Goal: Task Accomplishment & Management: Use online tool/utility

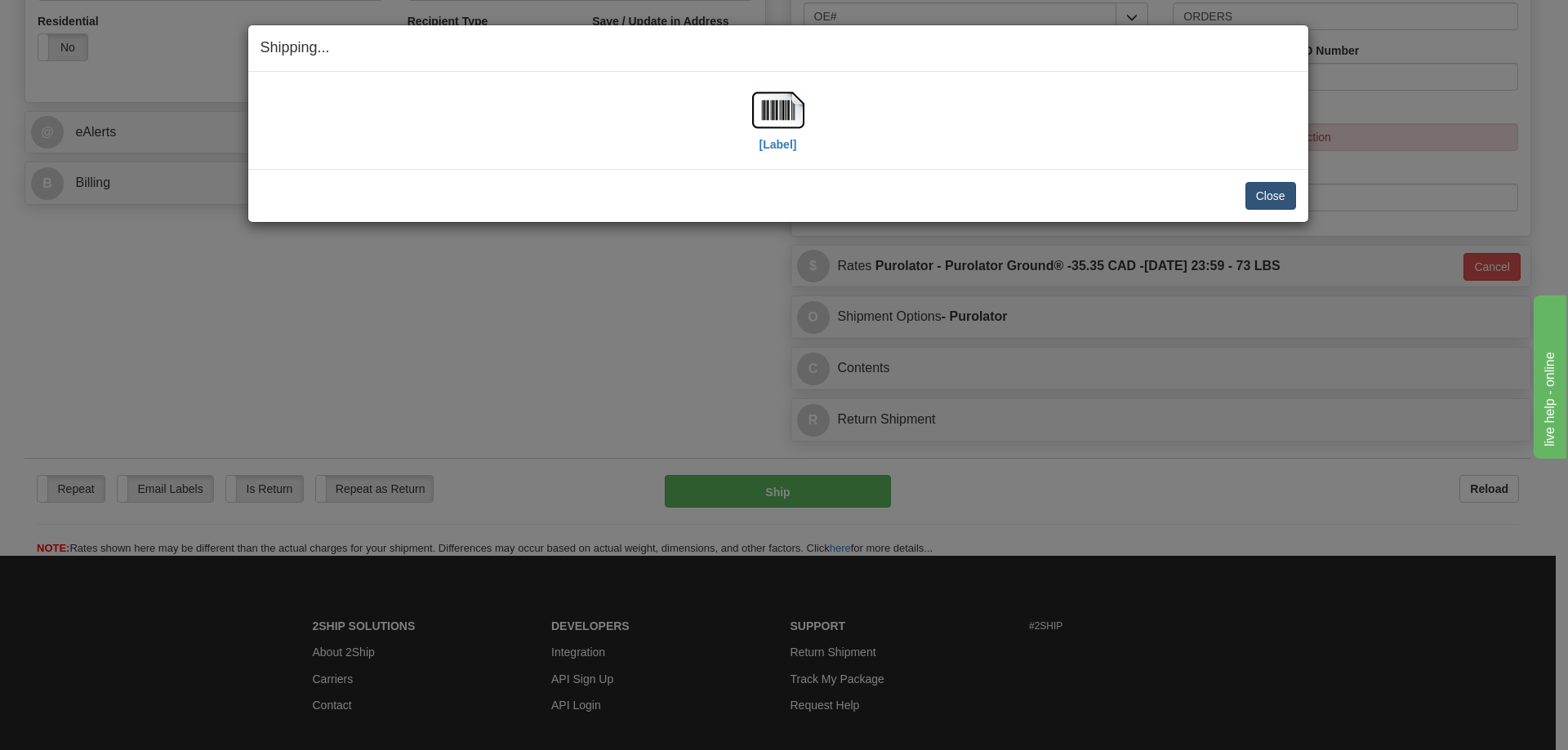
scroll to position [571, 0]
click at [1268, 190] on button "Close" at bounding box center [1270, 195] width 51 height 28
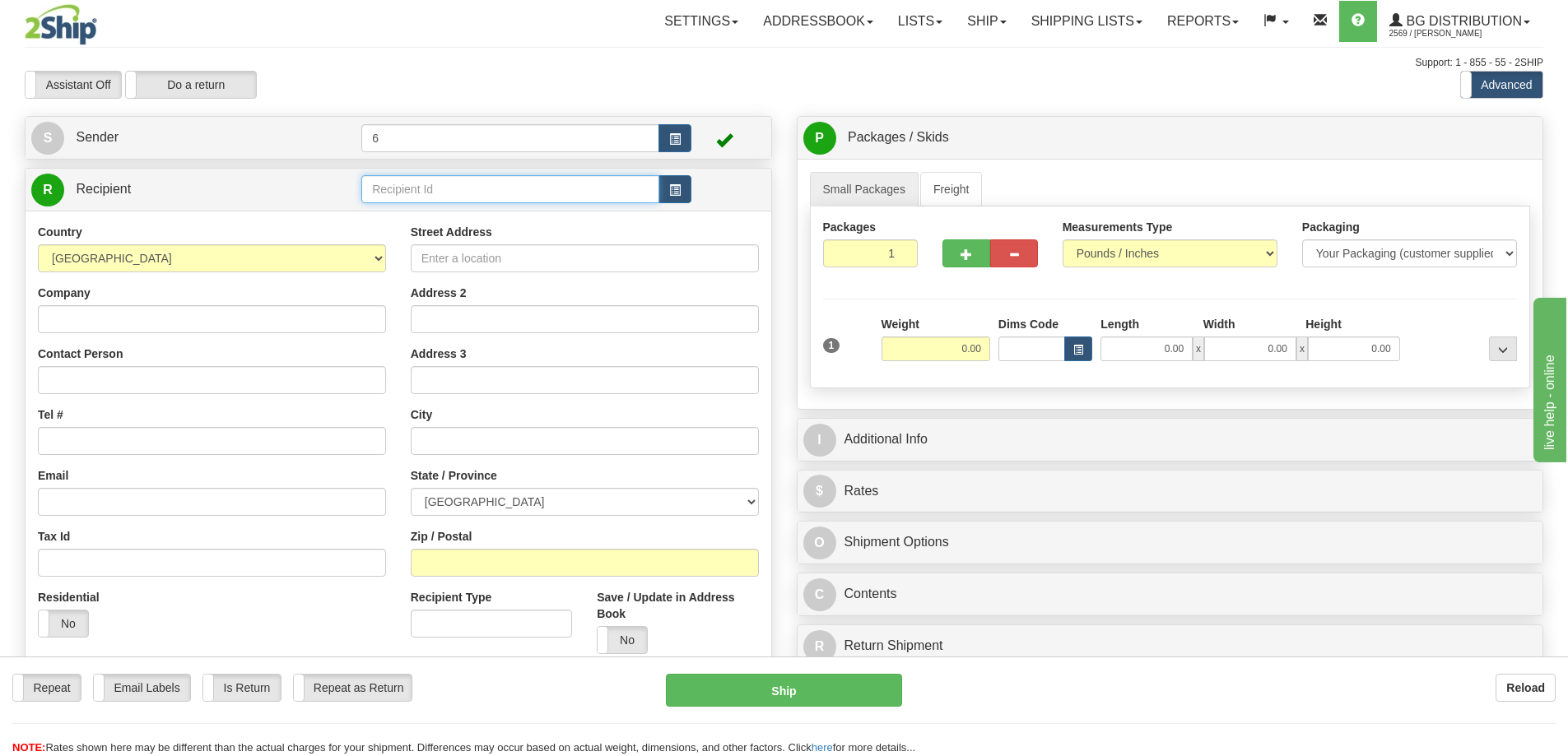
click at [412, 195] on input "text" at bounding box center [510, 189] width 298 height 28
click at [378, 220] on div "910128" at bounding box center [507, 217] width 282 height 18
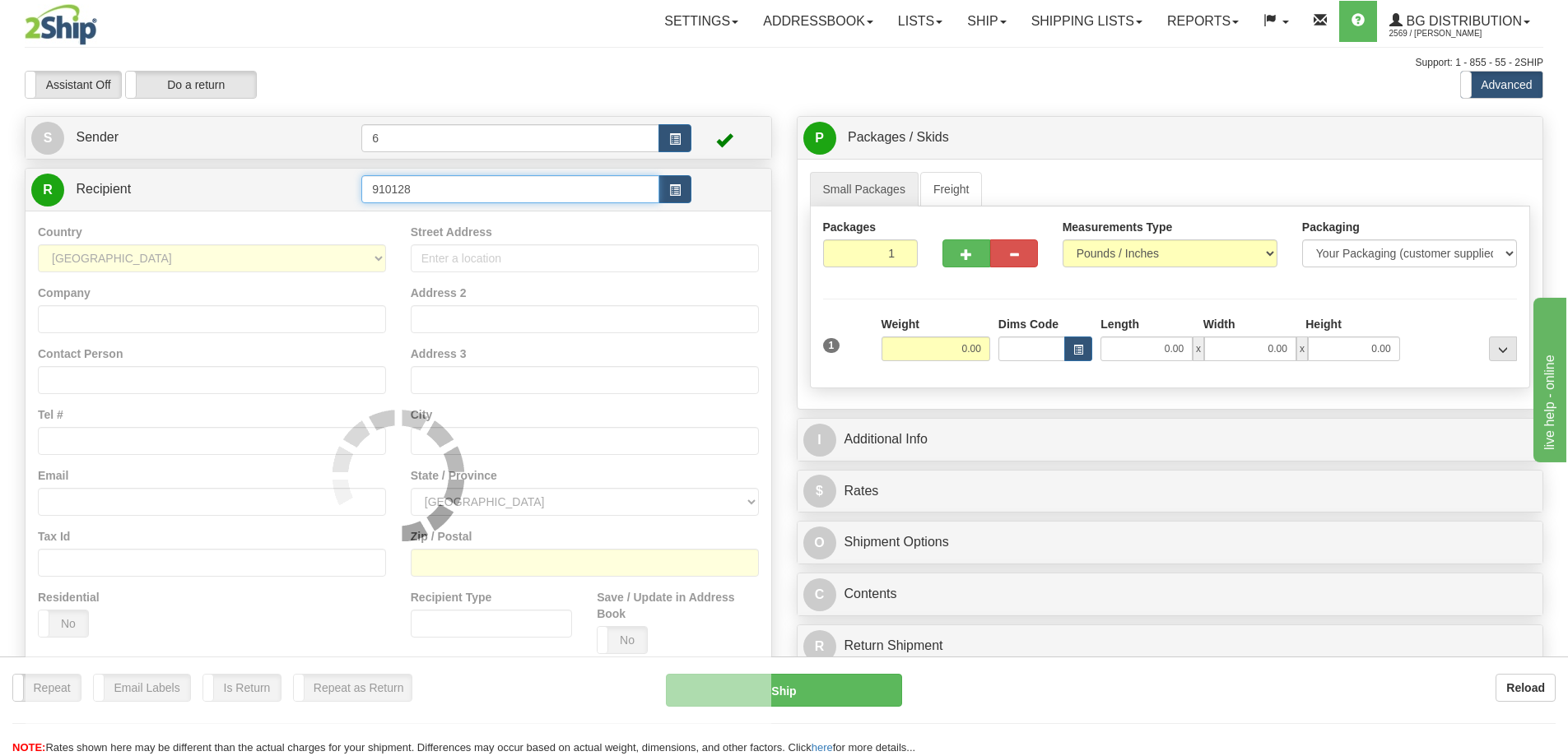
type input "910128"
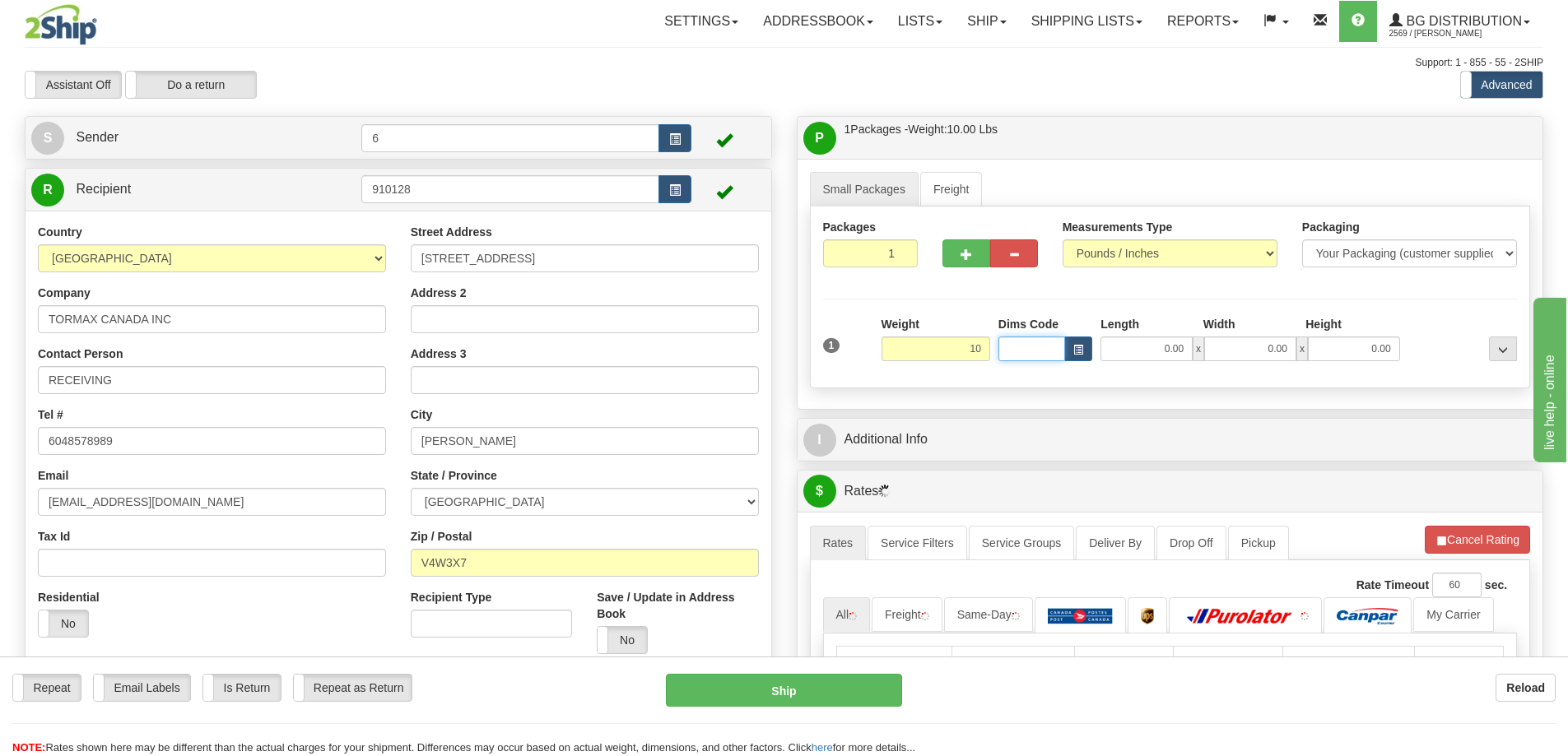
type input "10.00"
type input "84.00"
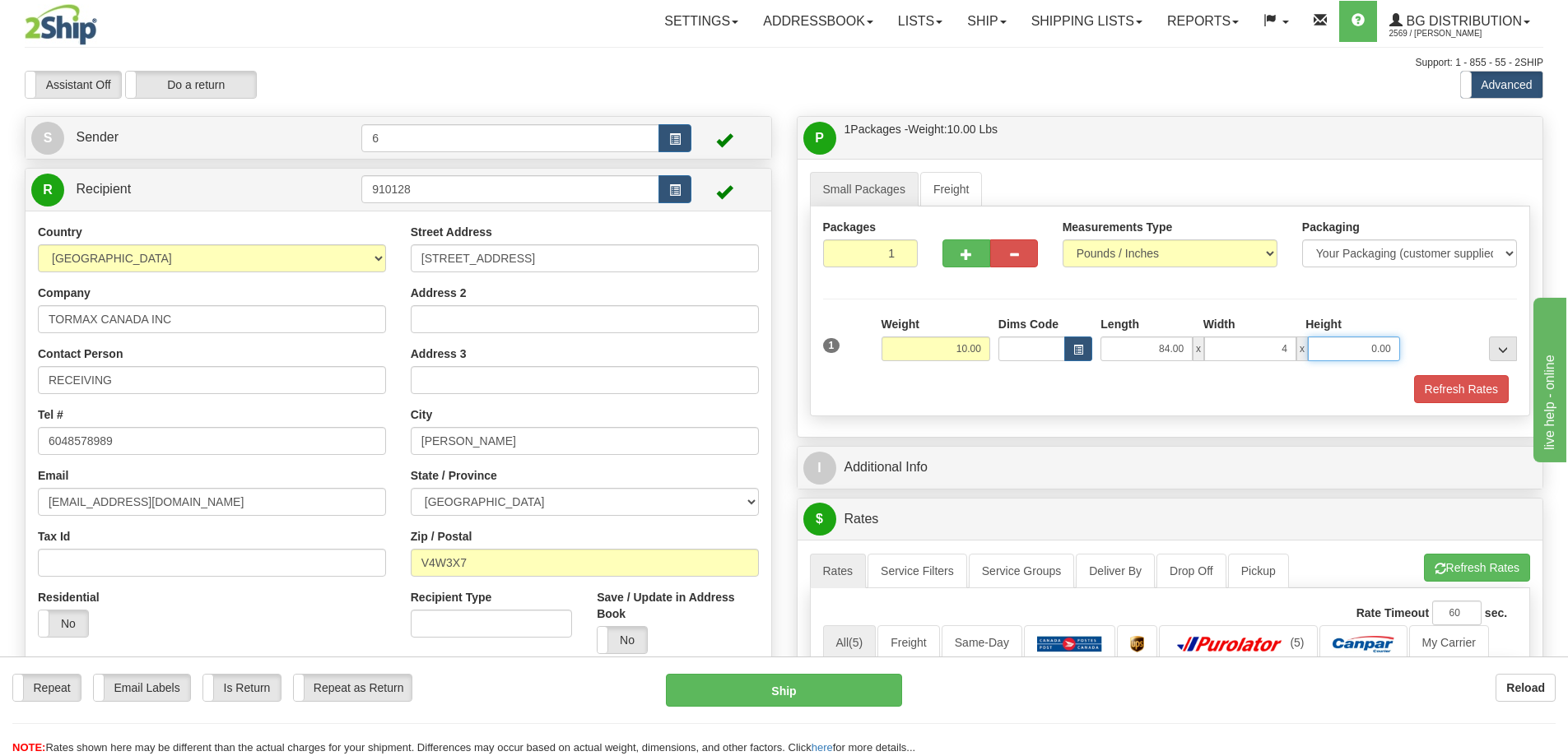
type input "4.00"
type input "2.00"
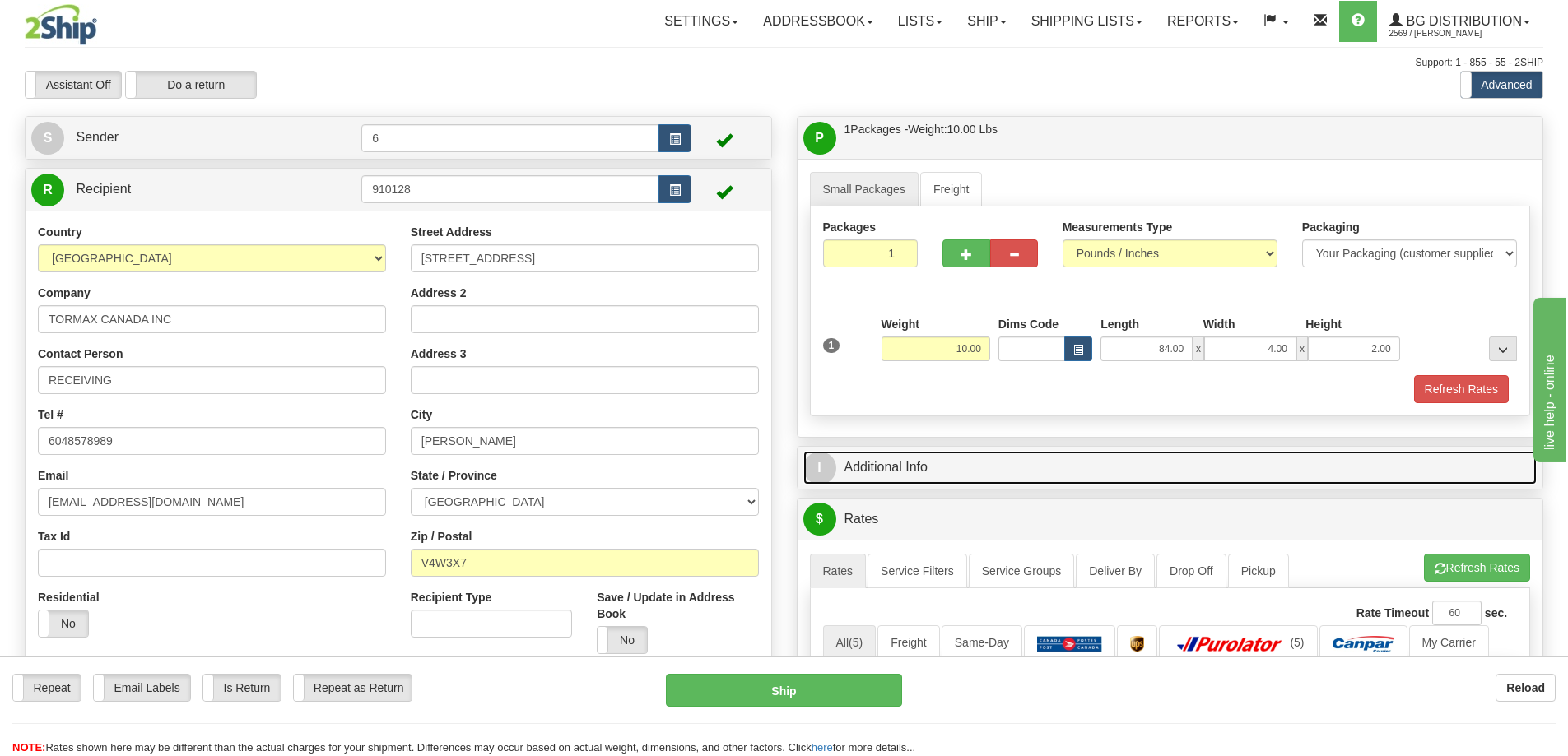
click at [934, 476] on link "I Additional Info" at bounding box center [1169, 467] width 734 height 34
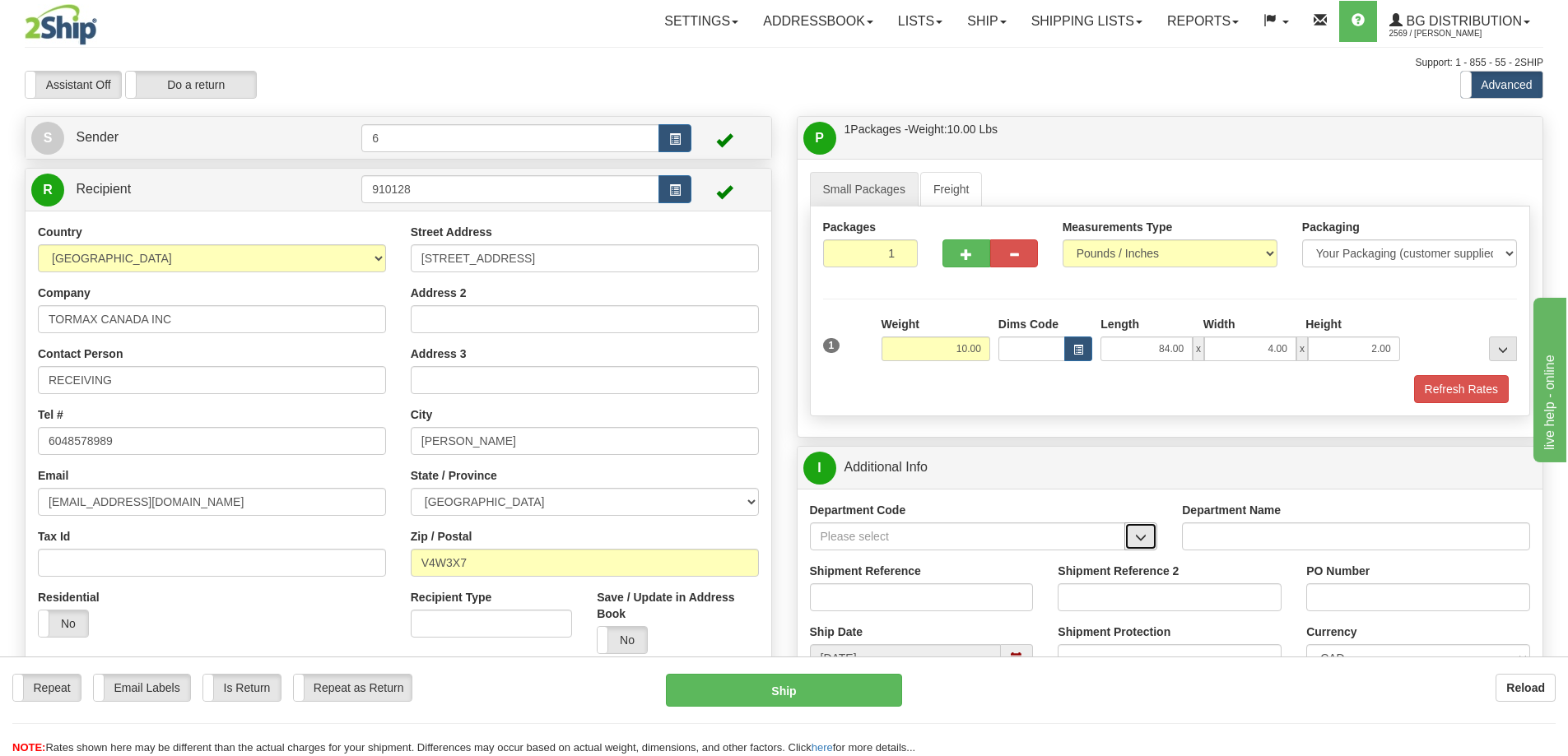
click at [1144, 547] on button "button" at bounding box center [1140, 536] width 33 height 28
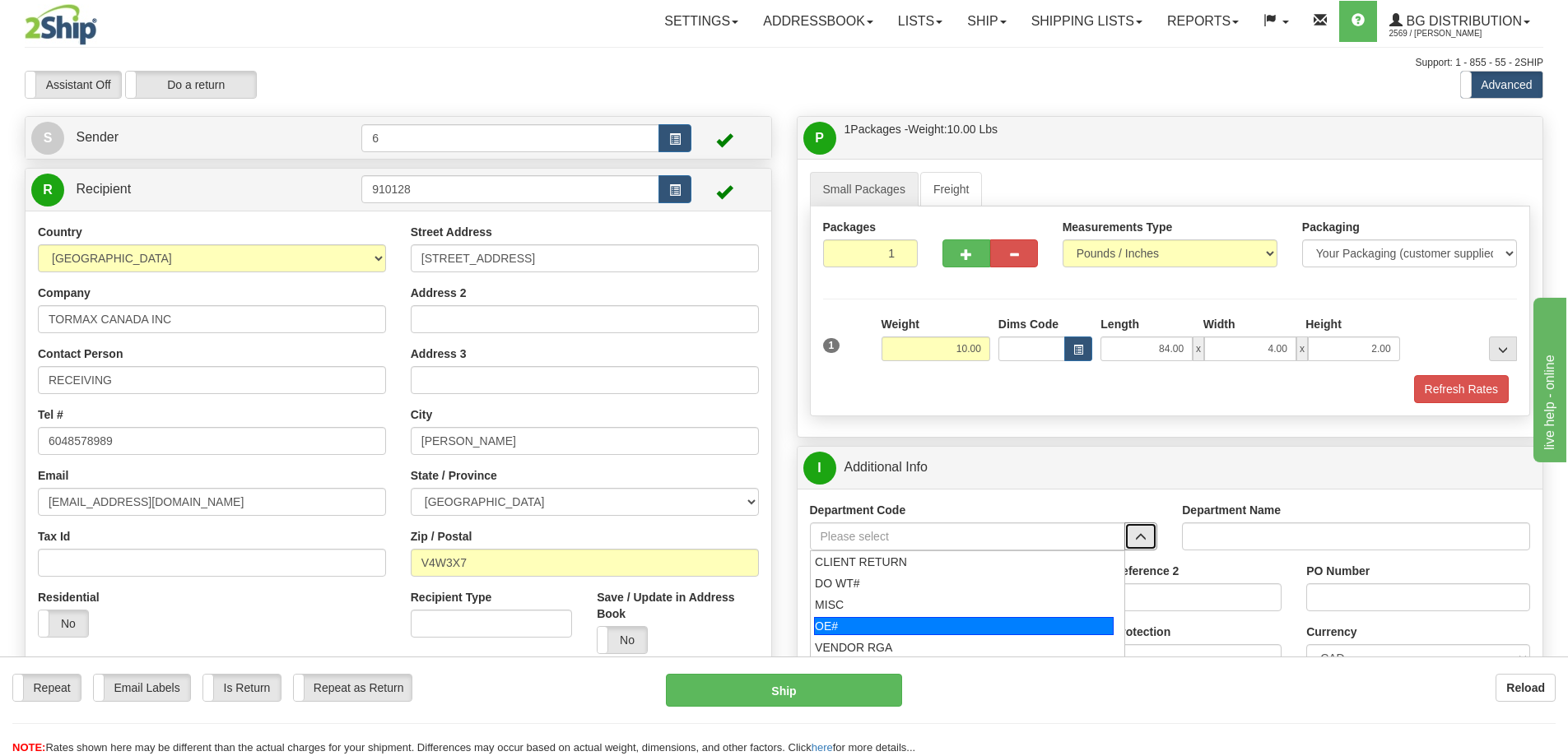
click at [928, 625] on div "OE#" at bounding box center [963, 626] width 300 height 18
type input "OE#"
type input "ORDERS"
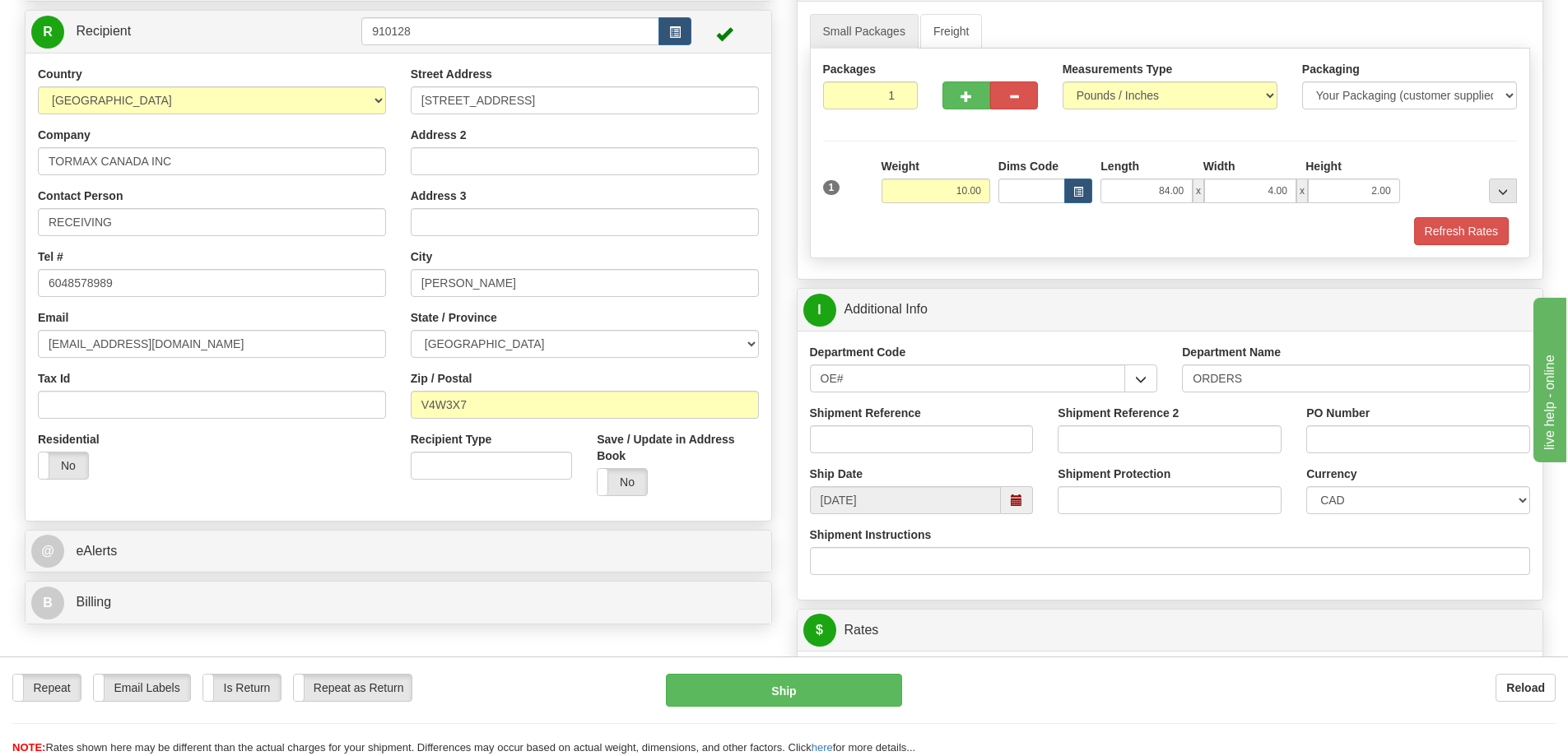
scroll to position [165, 0]
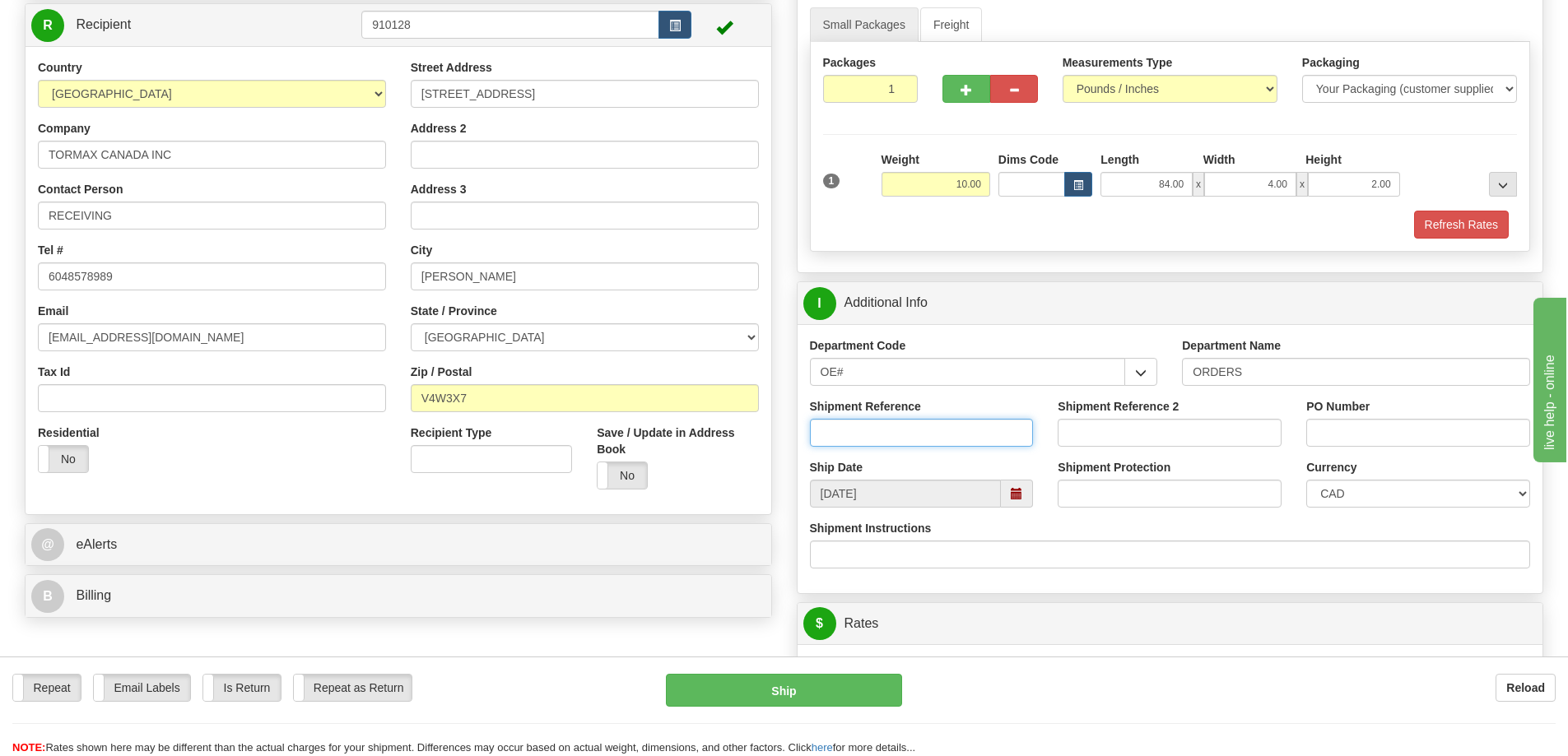
click at [890, 429] on input "Shipment Reference" at bounding box center [921, 432] width 224 height 28
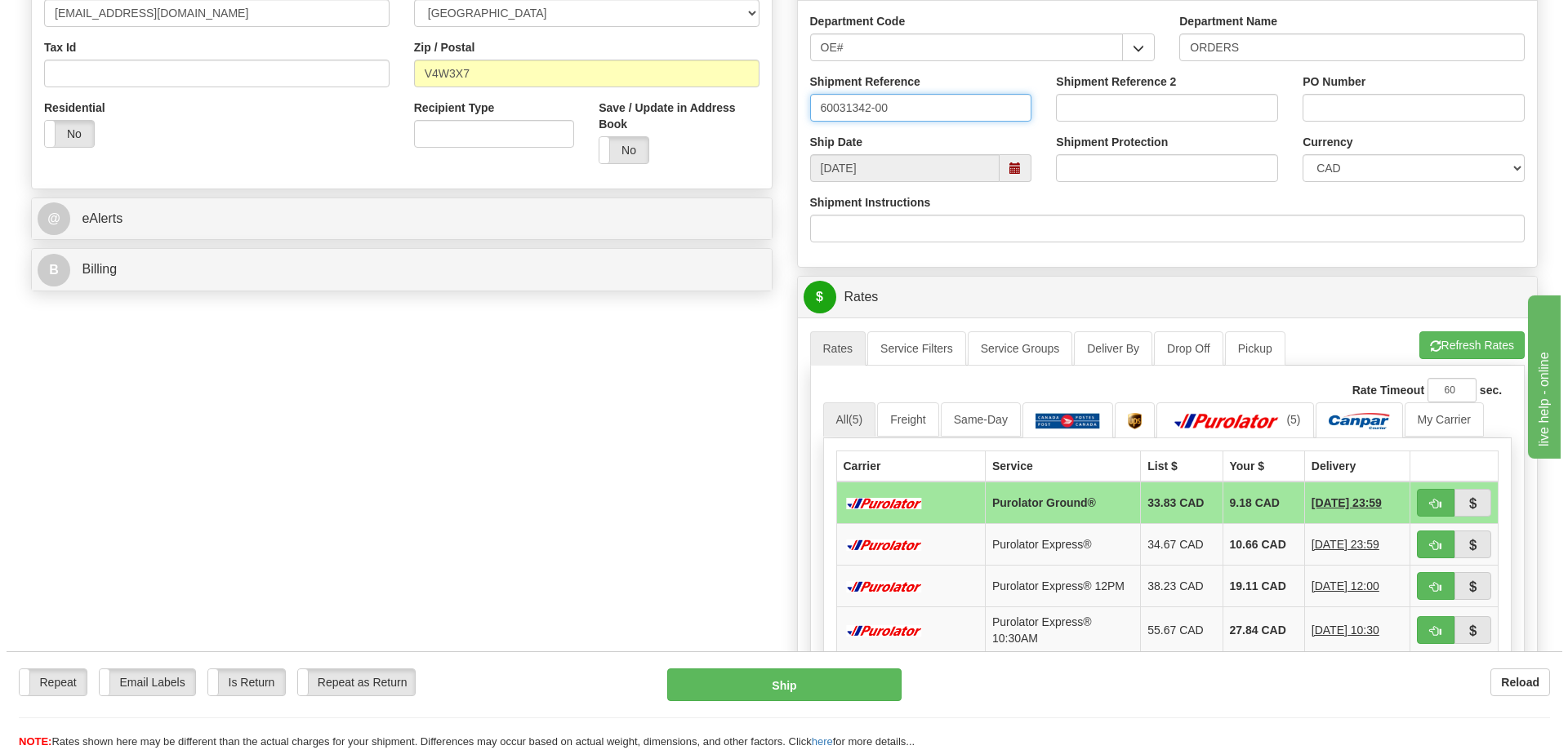
scroll to position [571, 0]
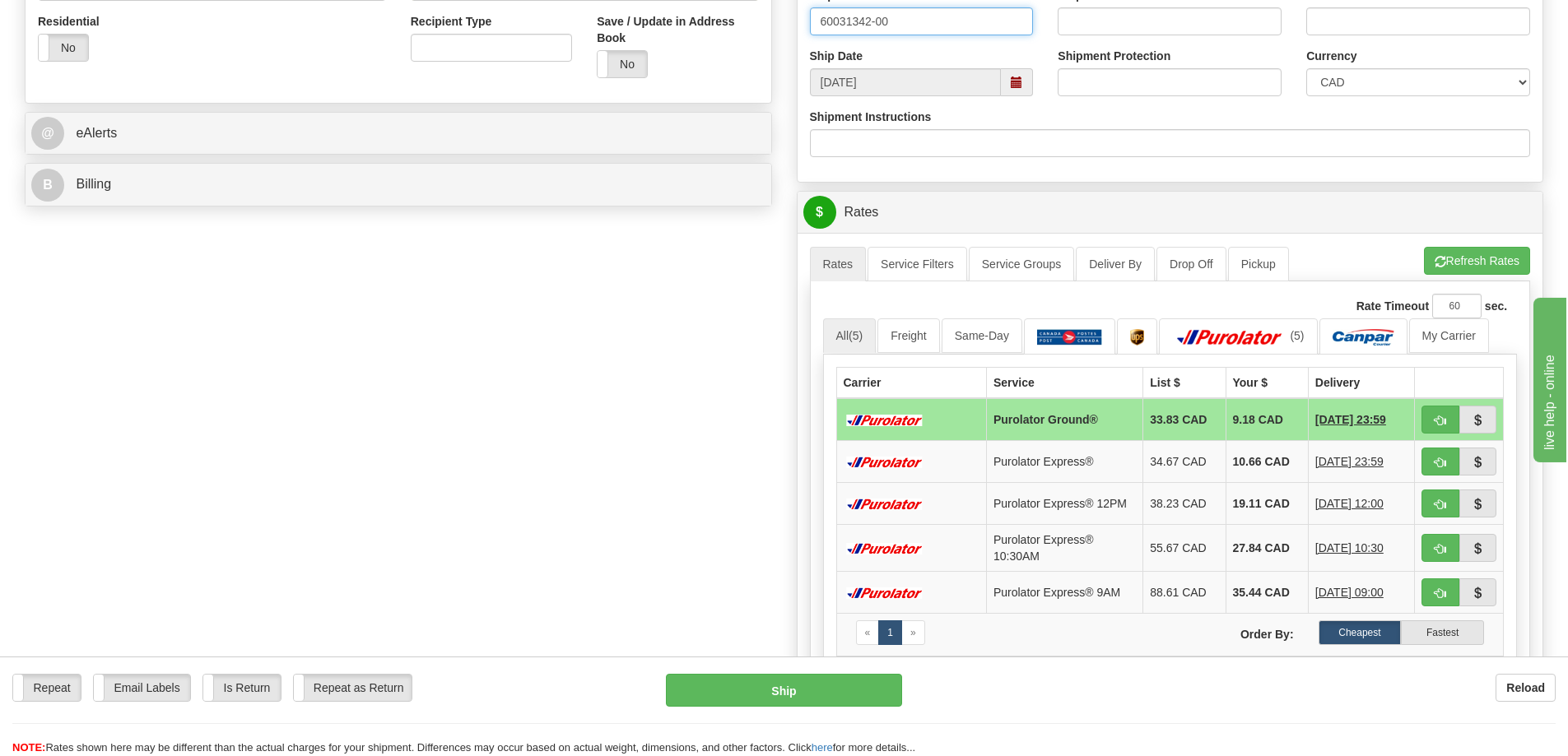
type input "60031342-00"
click at [1456, 424] on button "button" at bounding box center [1440, 419] width 38 height 28
type input "260"
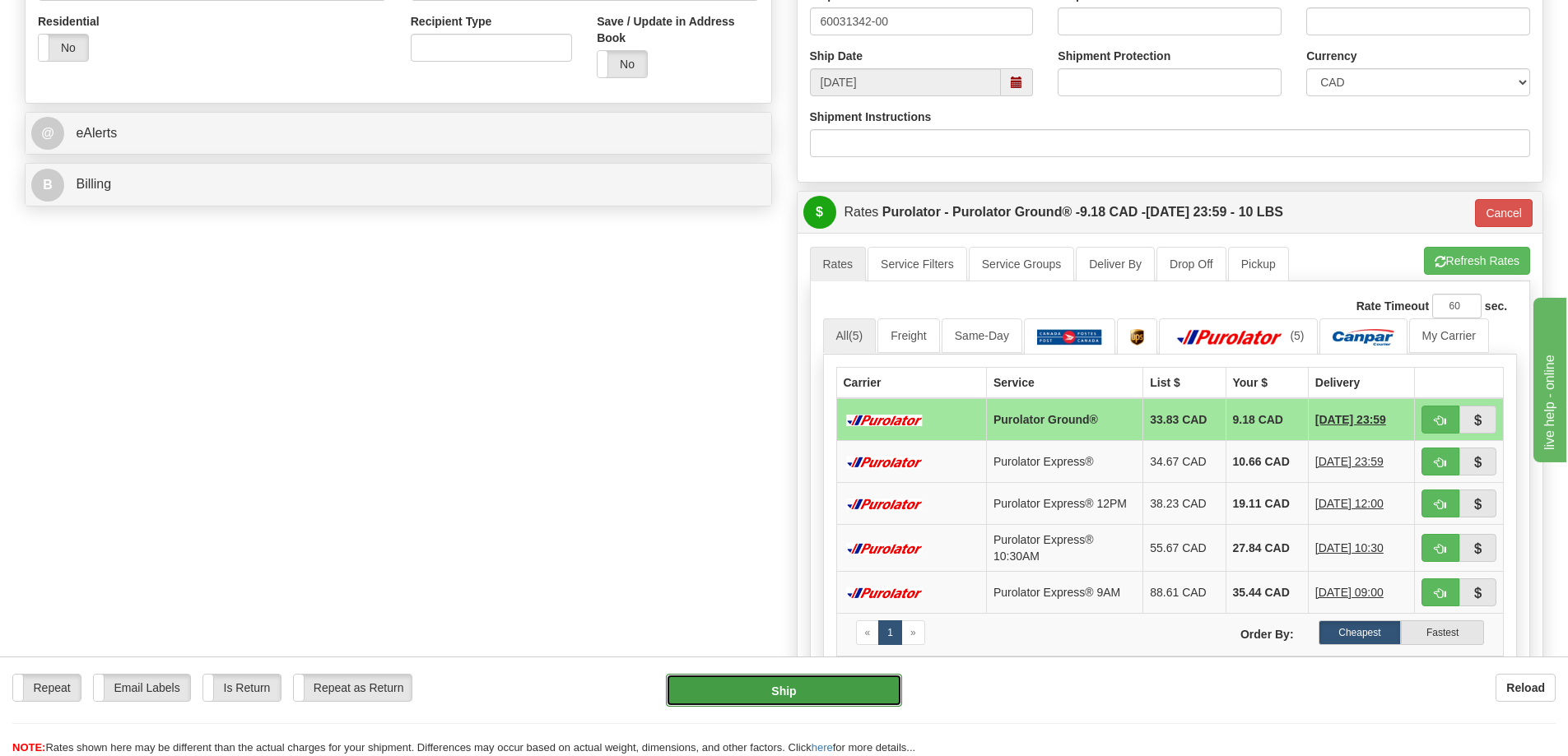
click at [759, 697] on button "Ship" at bounding box center [784, 690] width 237 height 33
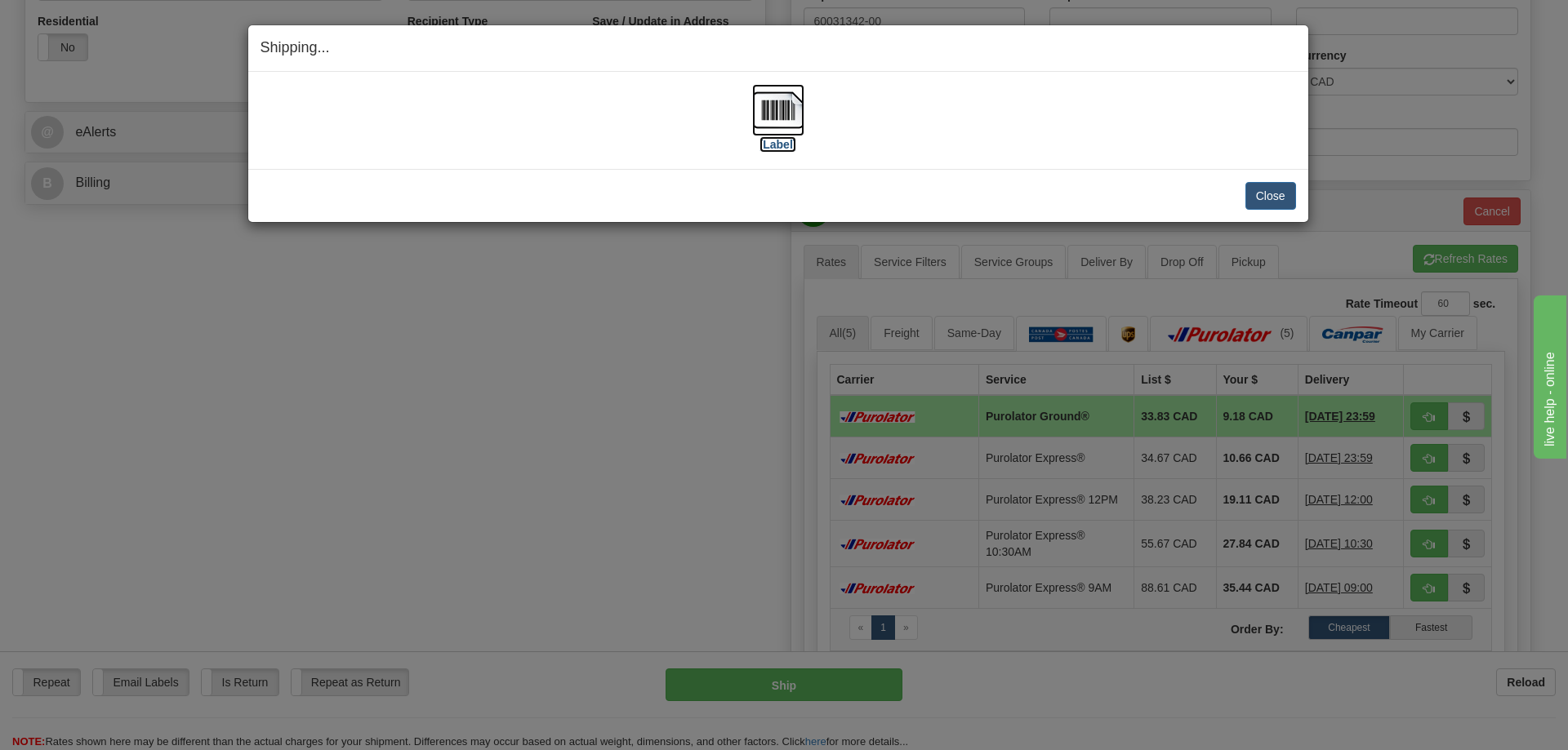
click at [785, 116] on img at bounding box center [778, 110] width 52 height 52
click at [1261, 188] on button "Close" at bounding box center [1270, 195] width 51 height 28
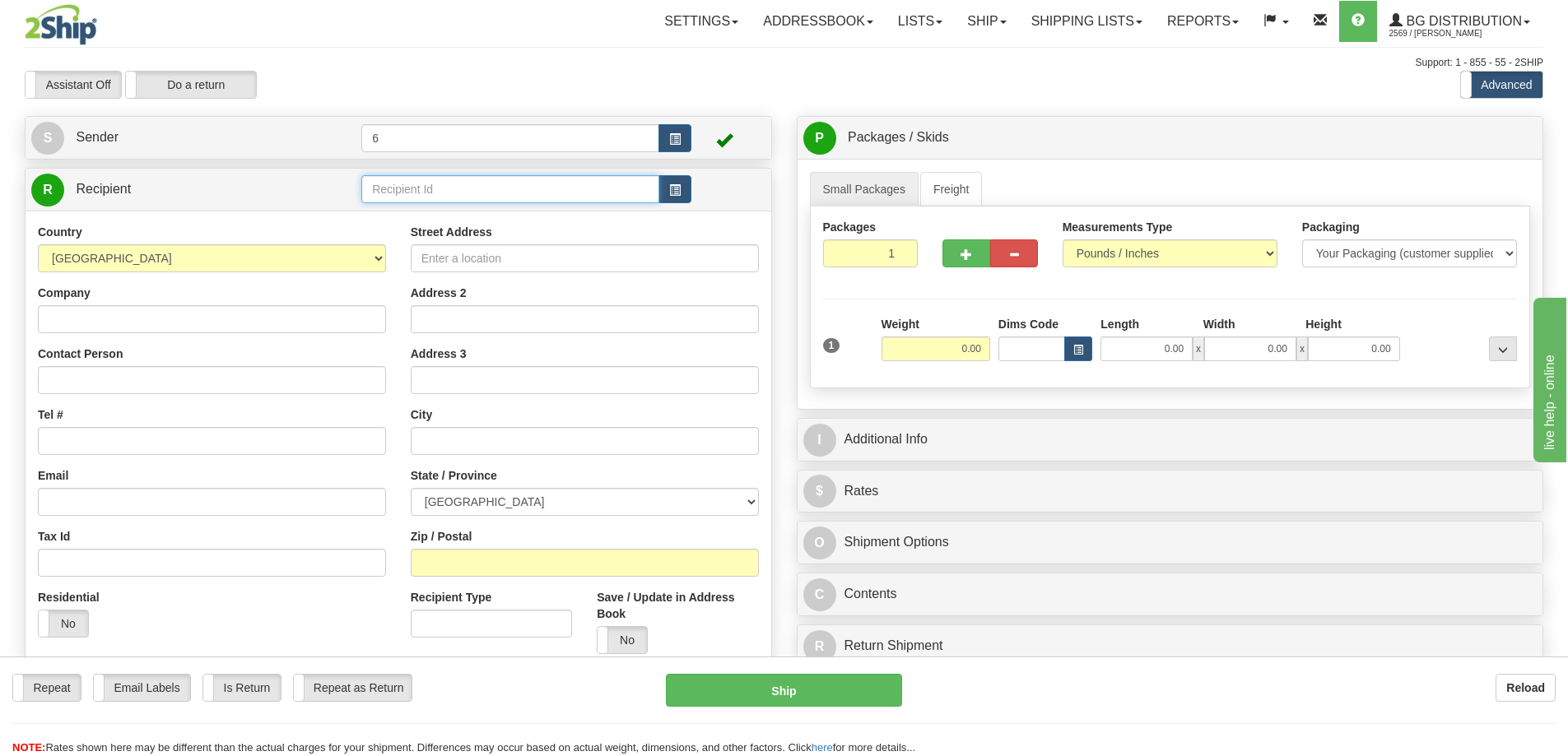
click at [411, 193] on input "text" at bounding box center [510, 189] width 298 height 28
type input "6"
click at [392, 211] on div "41026" at bounding box center [507, 217] width 282 height 18
type input "41026"
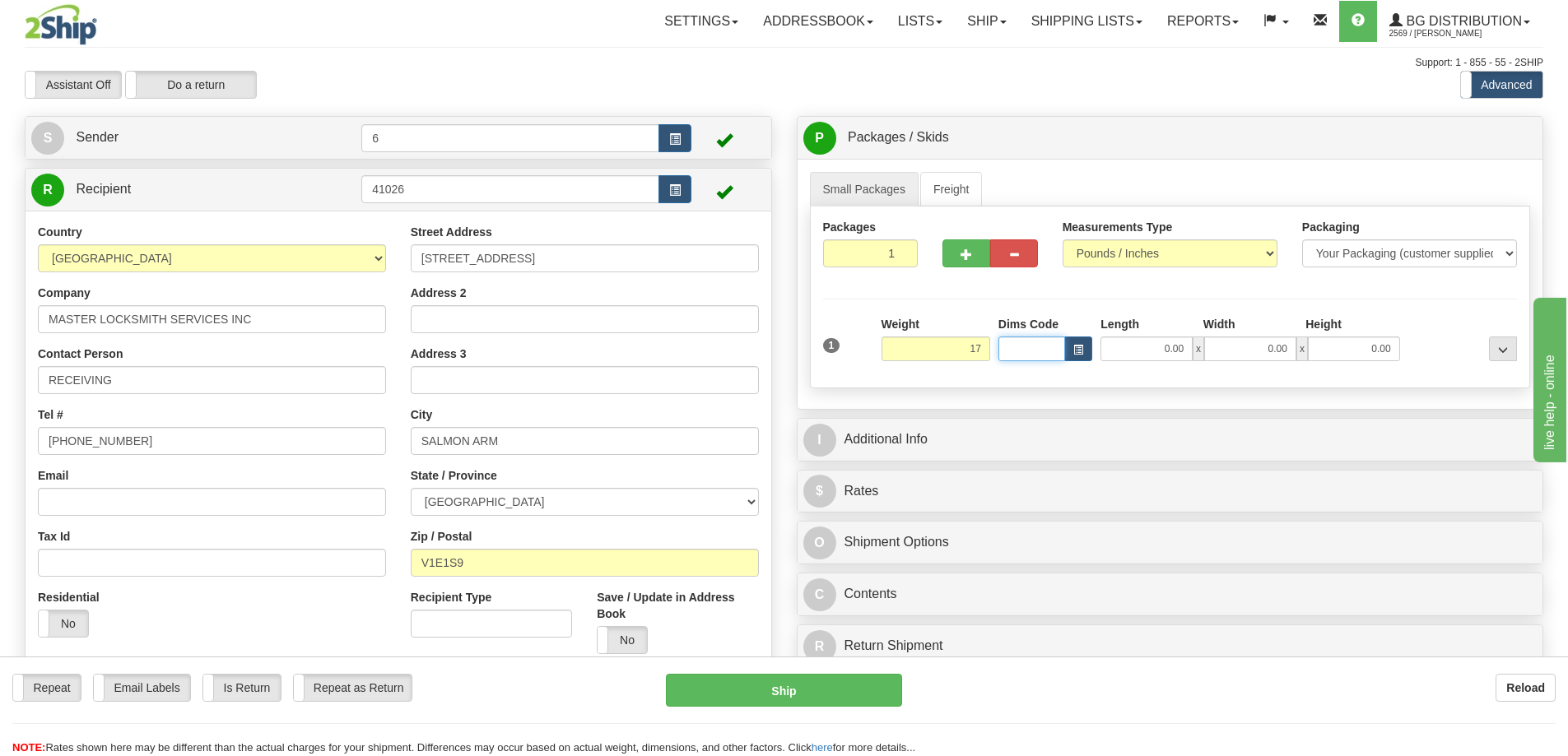
type input "17.00"
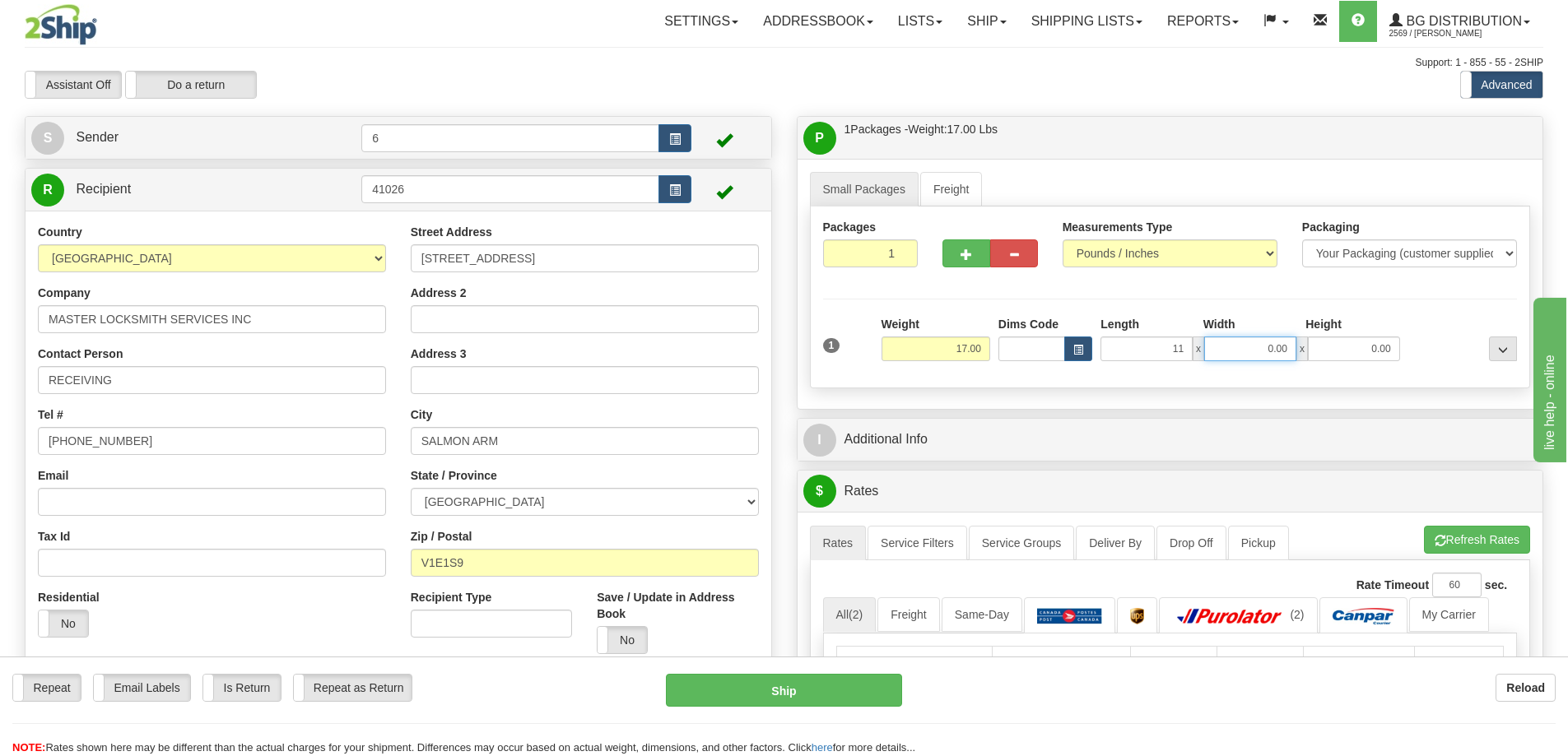
type input "11.00"
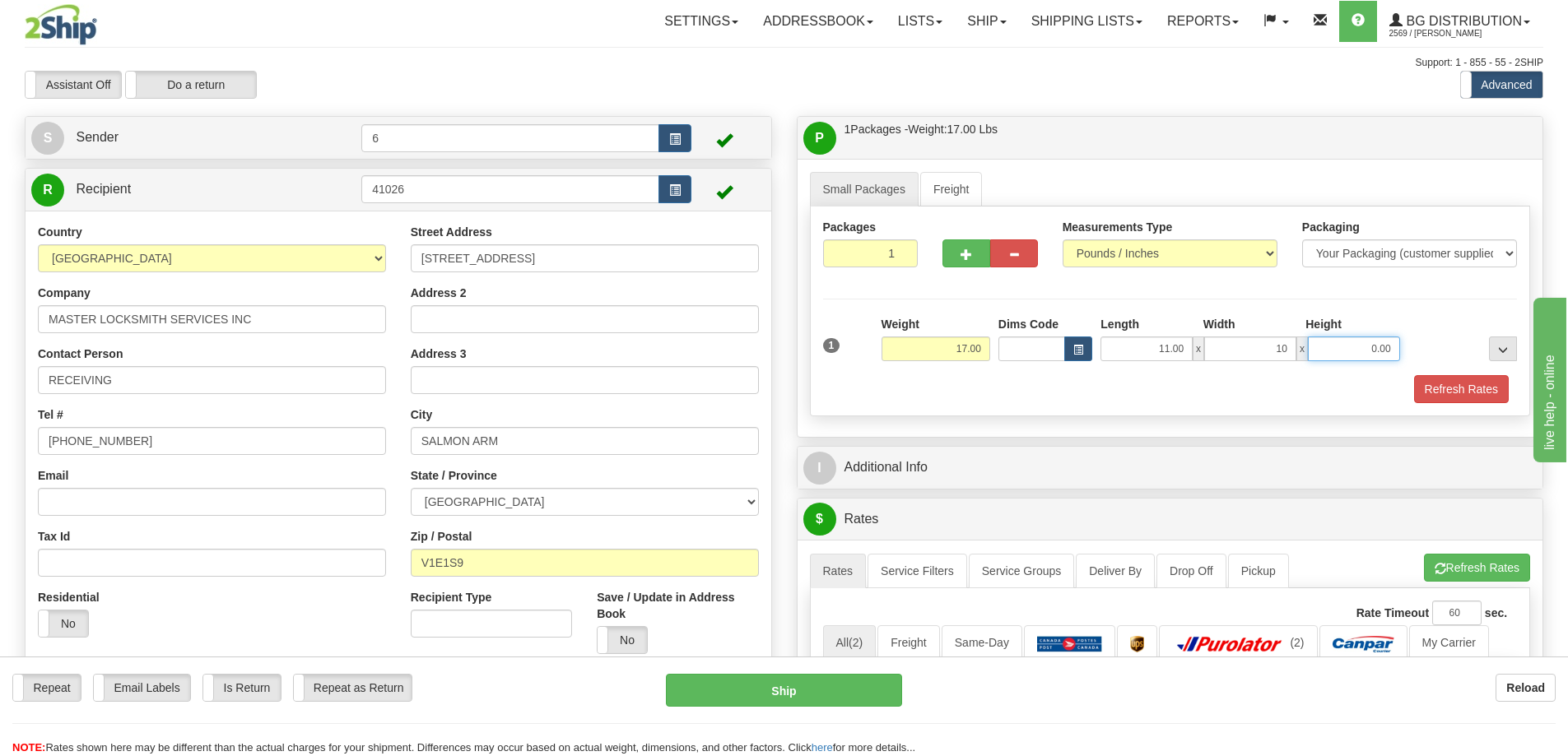
type input "10.00"
type input "6.00"
click at [1048, 390] on div "Refresh Rates" at bounding box center [1170, 389] width 703 height 28
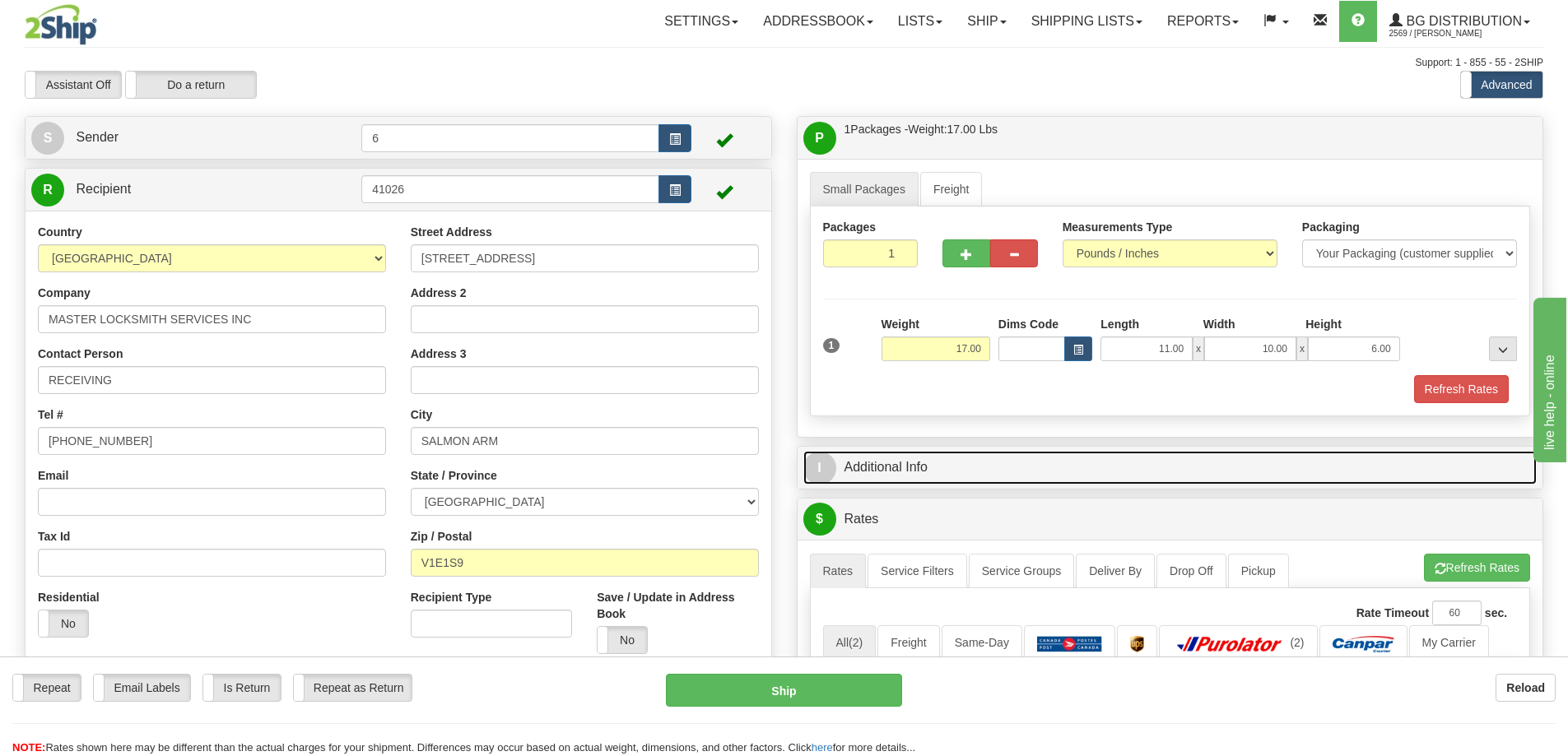
click at [988, 467] on link "I Additional Info" at bounding box center [1169, 467] width 734 height 34
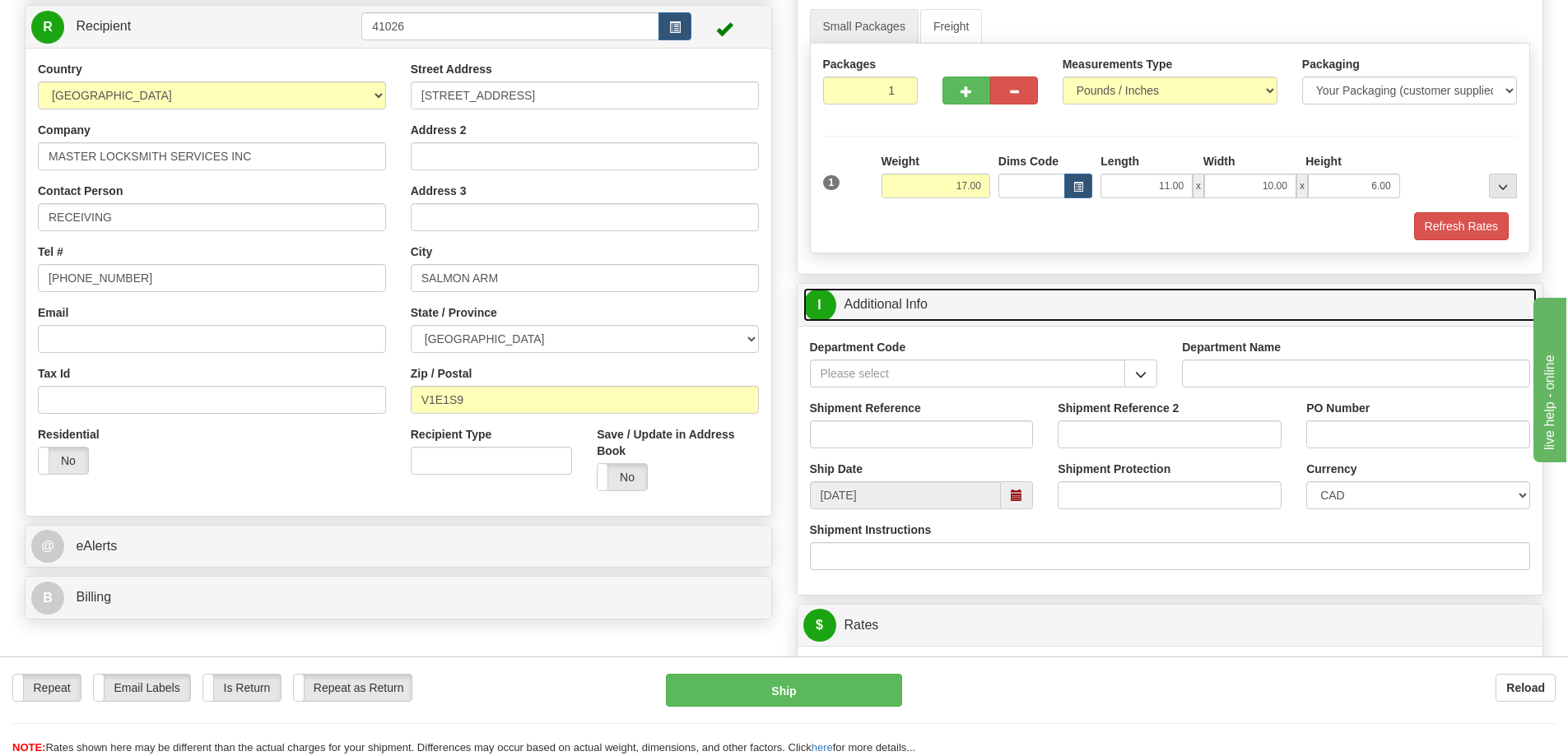
scroll to position [165, 0]
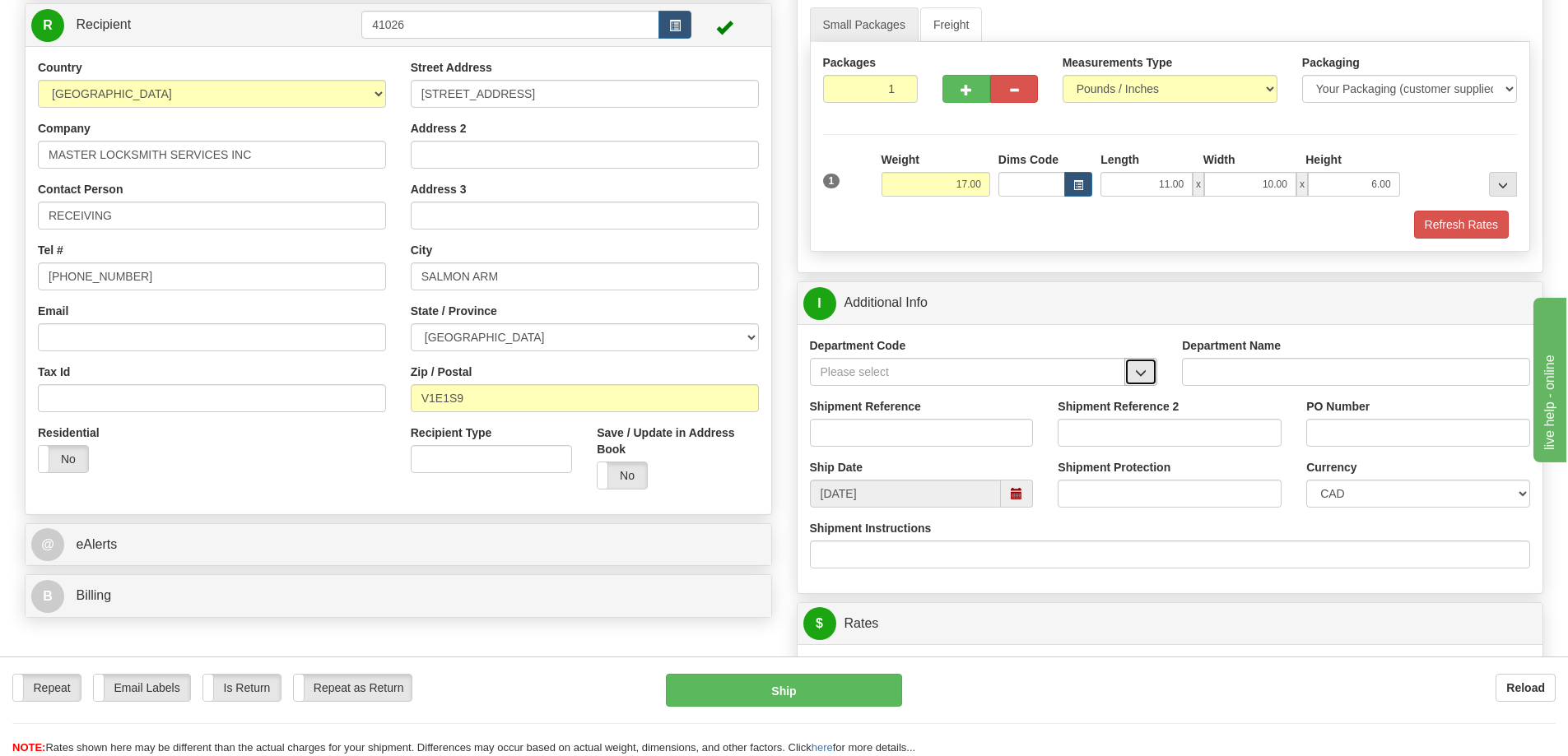
click at [1145, 378] on span "button" at bounding box center [1140, 372] width 12 height 11
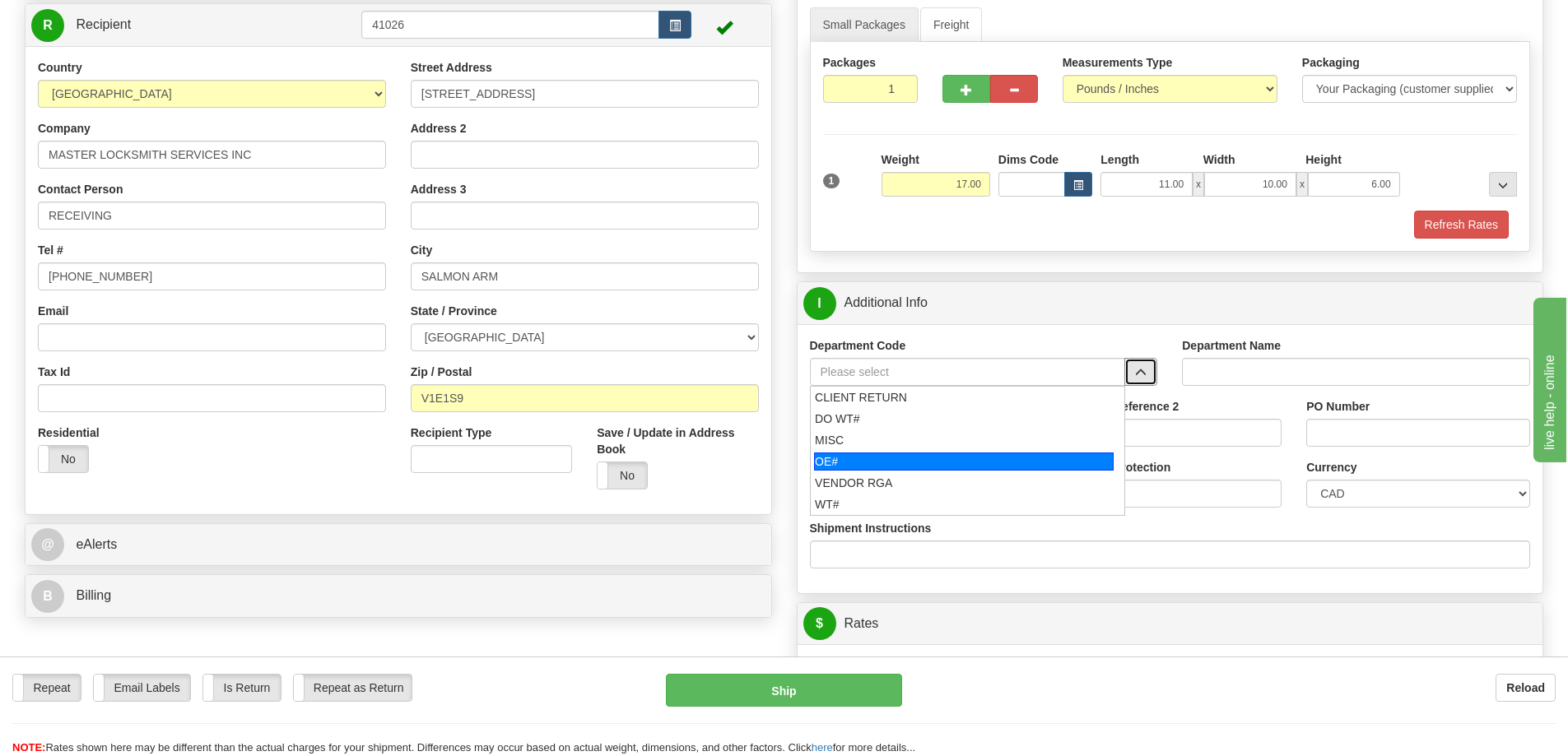
click at [948, 457] on div "OE#" at bounding box center [963, 461] width 300 height 18
type input "OE#"
type input "ORDERS"
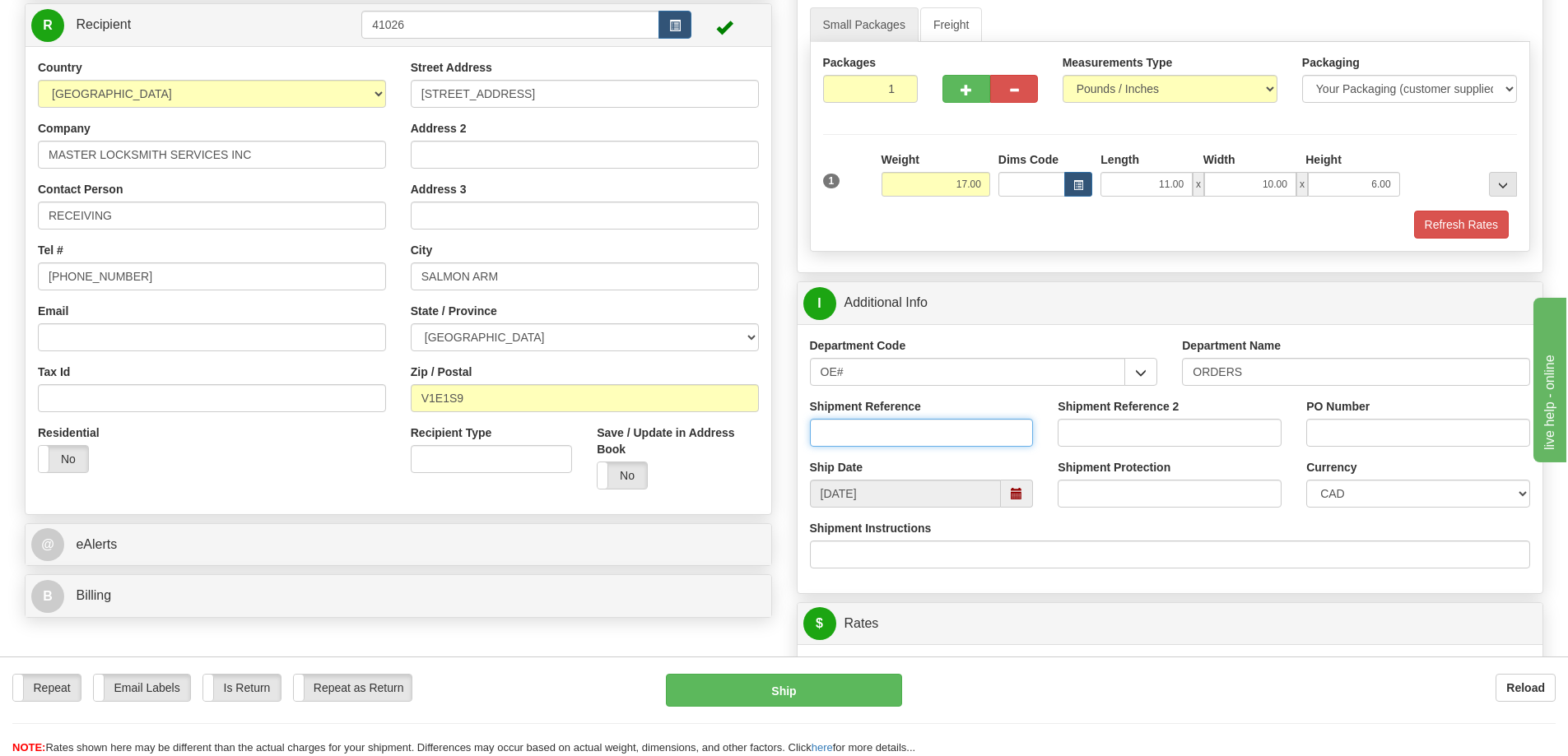
click at [994, 435] on input "Shipment Reference" at bounding box center [921, 432] width 224 height 28
type input "60031366-00"
type input "60031032-00"
click at [1366, 432] on input "PO Number" at bounding box center [1418, 432] width 224 height 28
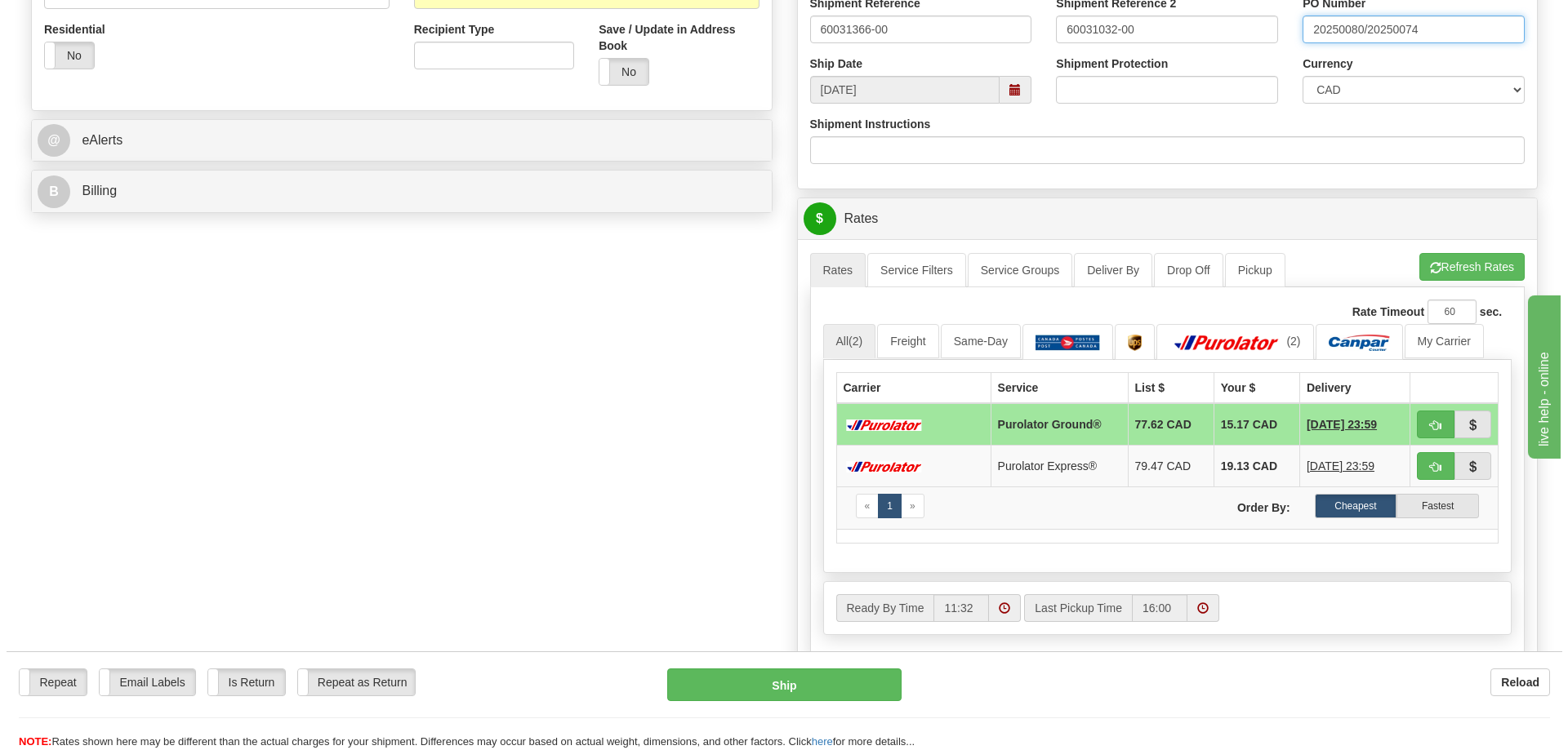
scroll to position [571, 0]
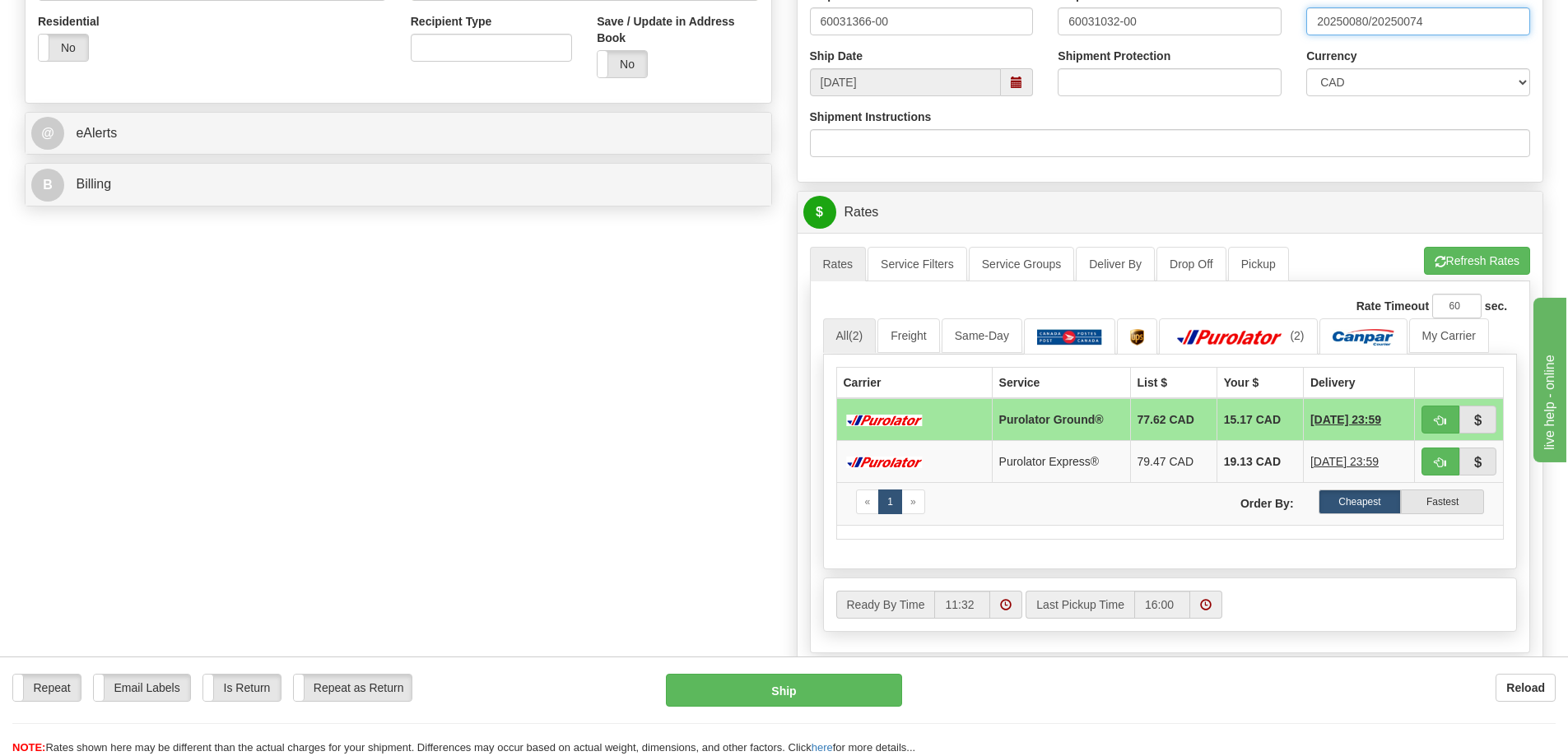
type input "20250080/20250074"
click at [1455, 420] on button "button" at bounding box center [1440, 419] width 38 height 28
type input "260"
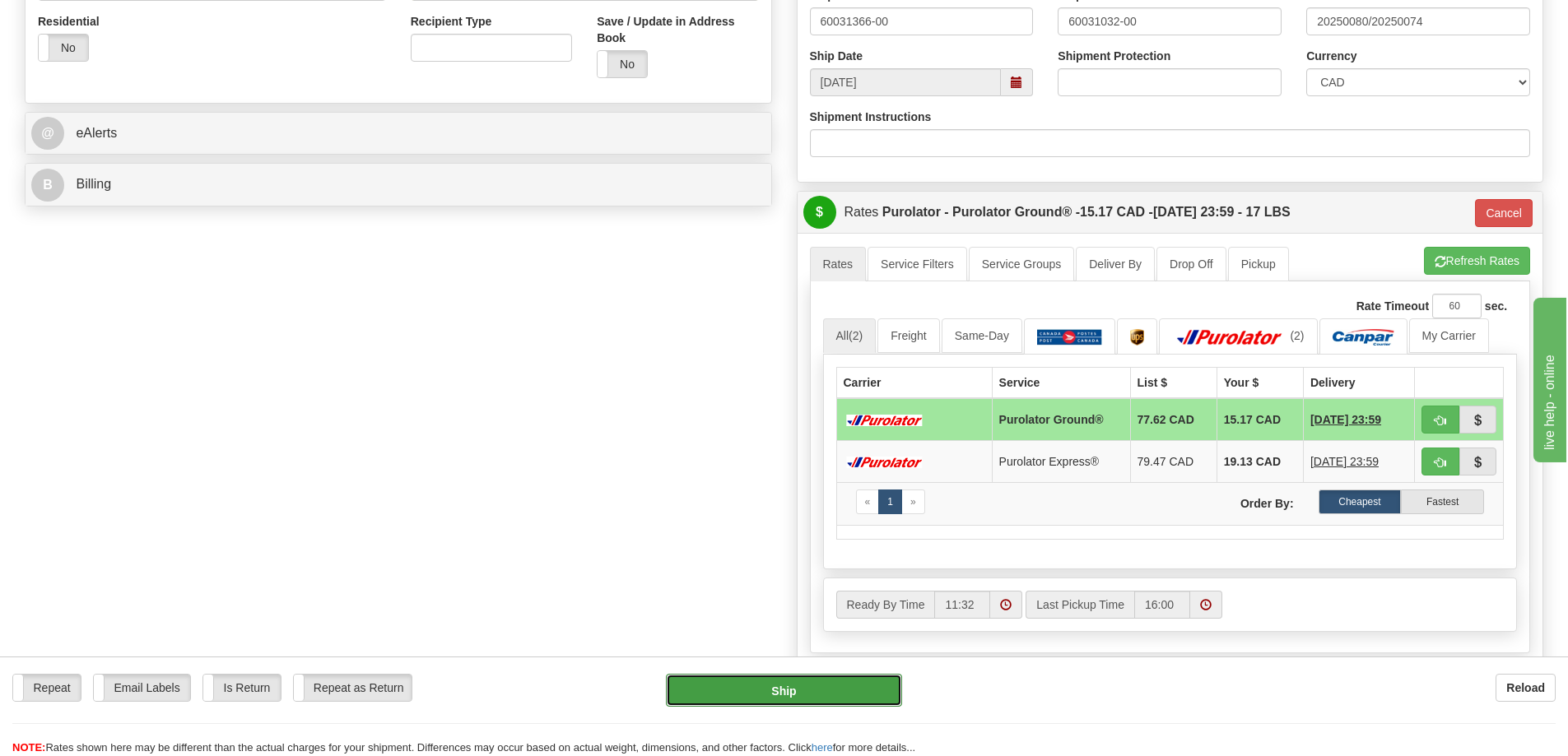
click at [830, 685] on button "Ship" at bounding box center [784, 690] width 237 height 33
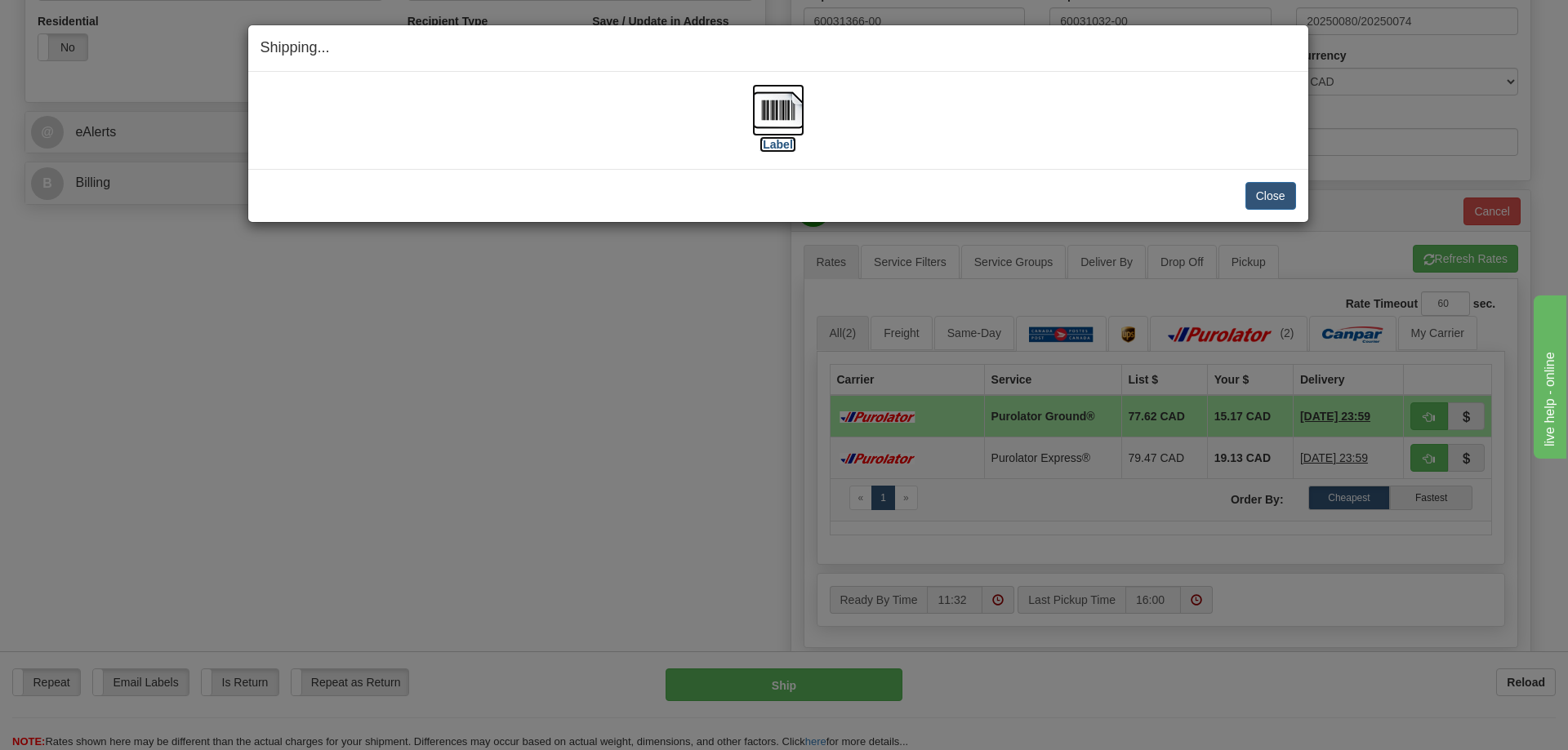
click at [790, 106] on img at bounding box center [778, 110] width 52 height 52
click at [1276, 187] on button "Close" at bounding box center [1270, 195] width 51 height 28
click at [1261, 195] on button "Close" at bounding box center [1270, 195] width 51 height 28
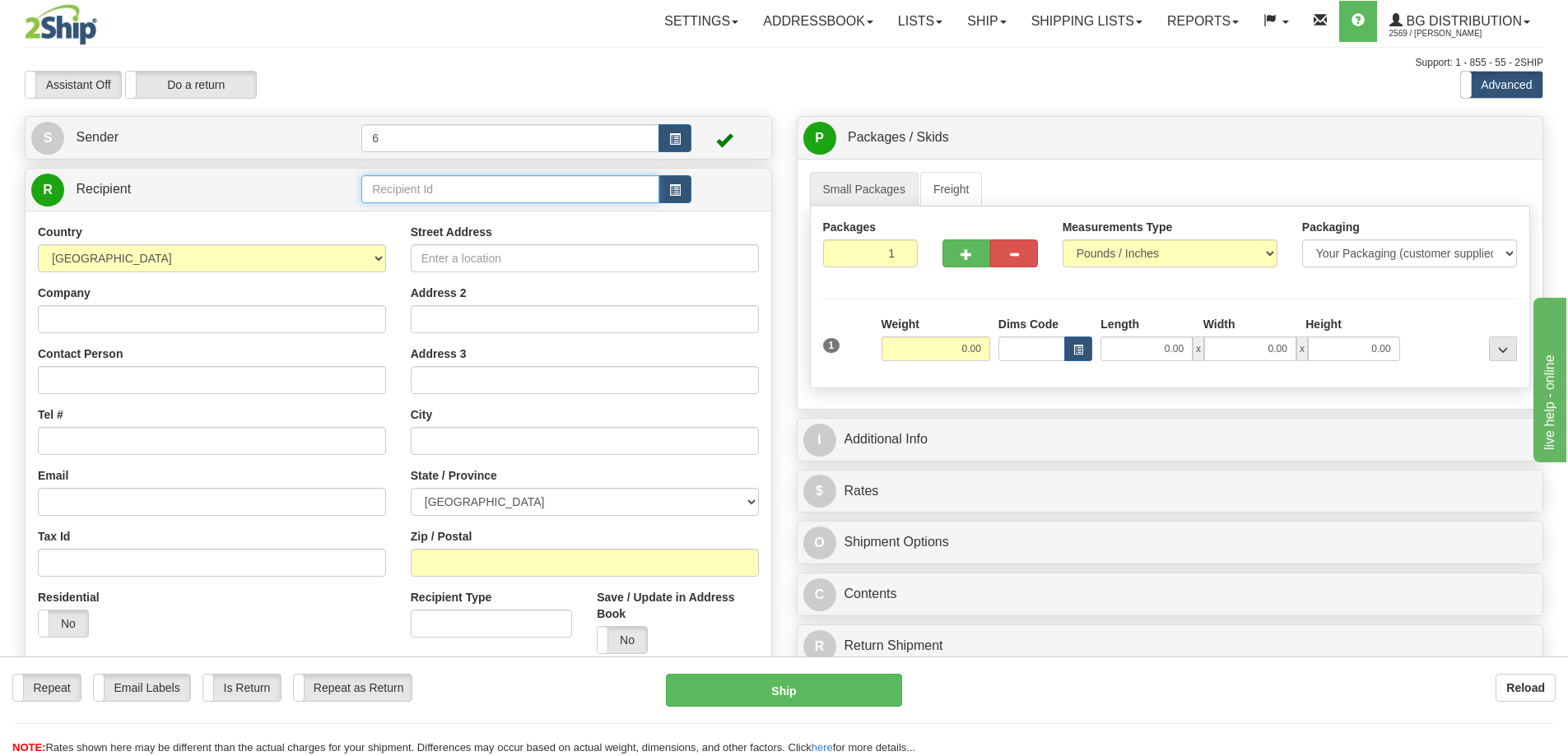
click at [446, 193] on input "text" at bounding box center [510, 189] width 298 height 28
click at [411, 218] on div "44034 - SD83" at bounding box center [507, 217] width 282 height 18
type input "44034 - SD83"
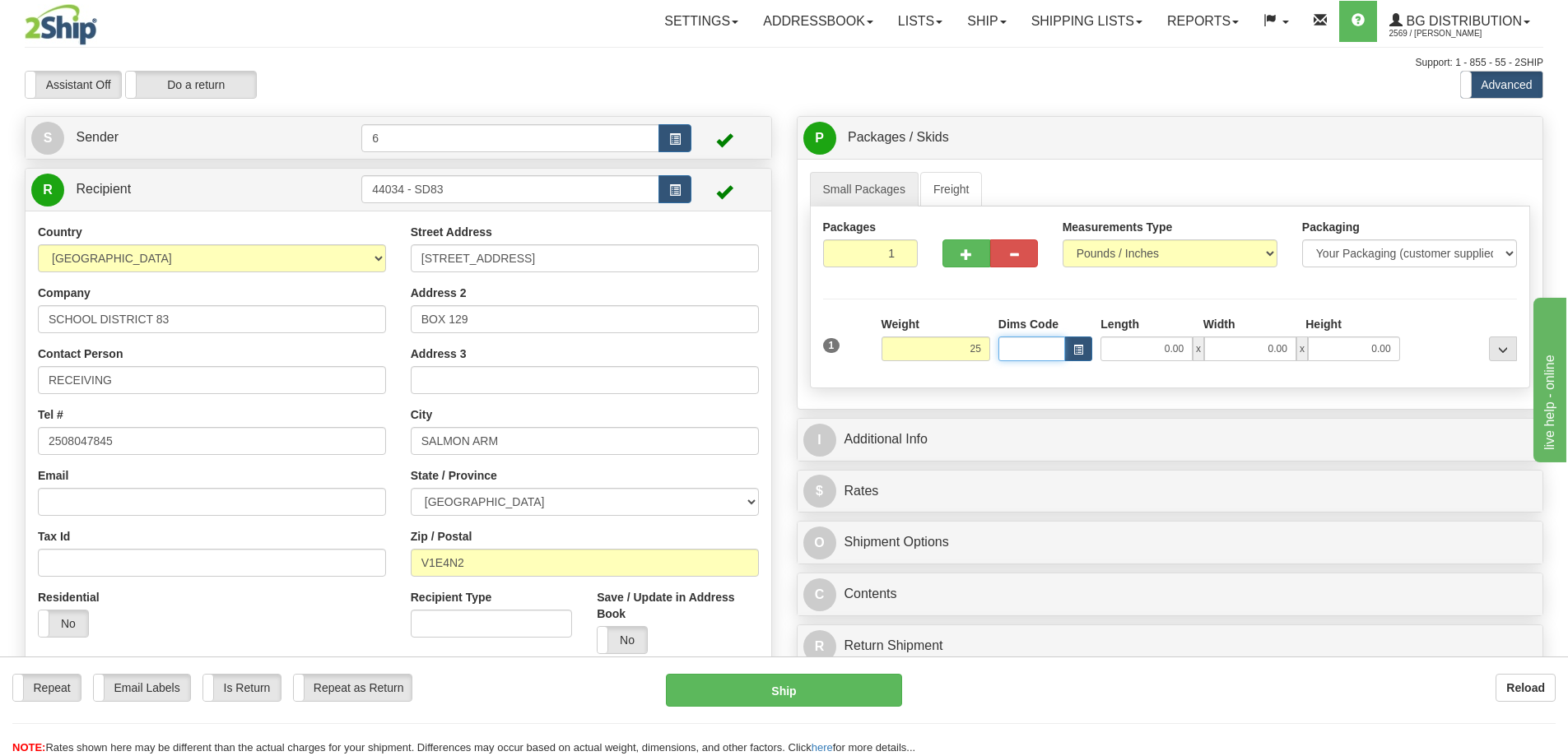
type input "25.00"
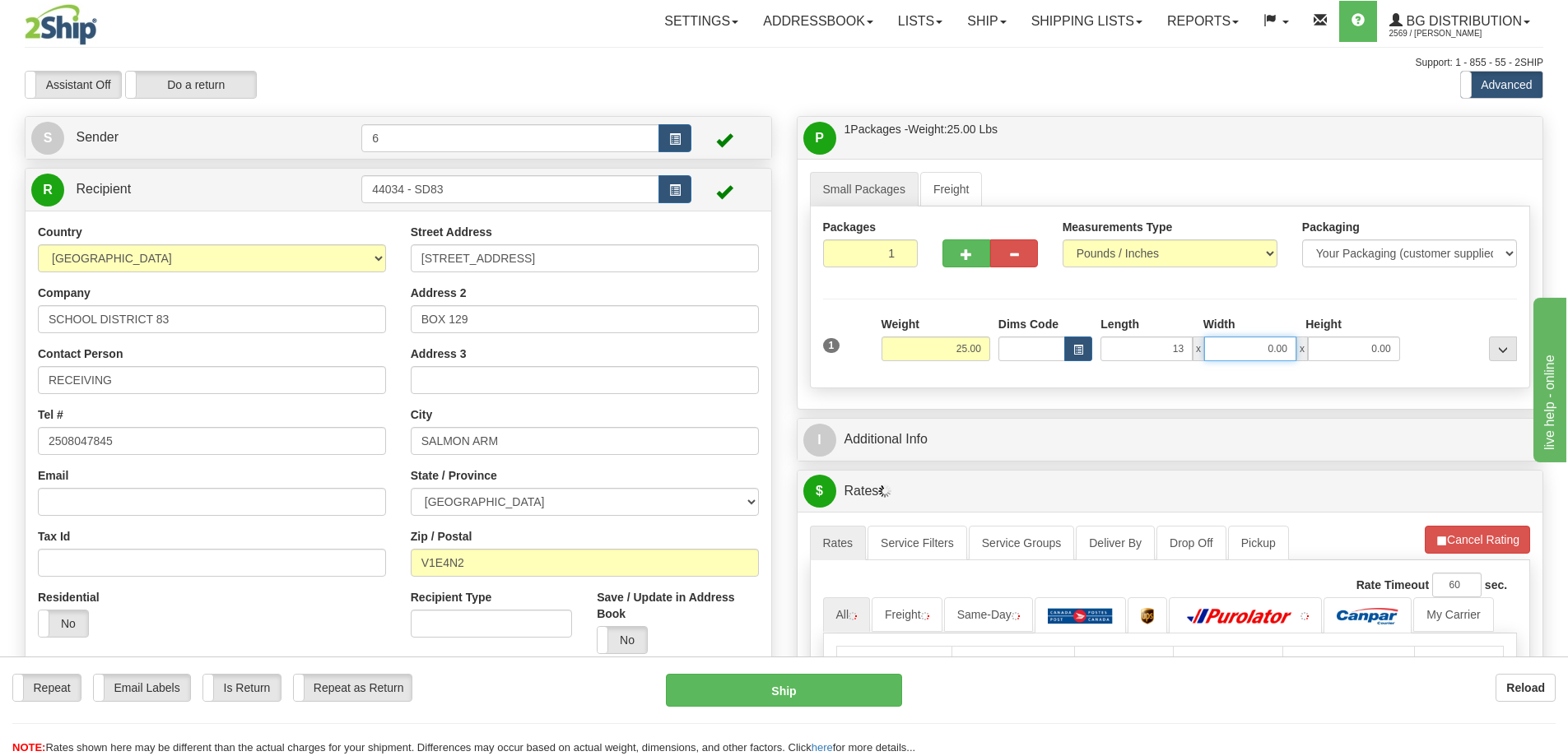
type input "13.00"
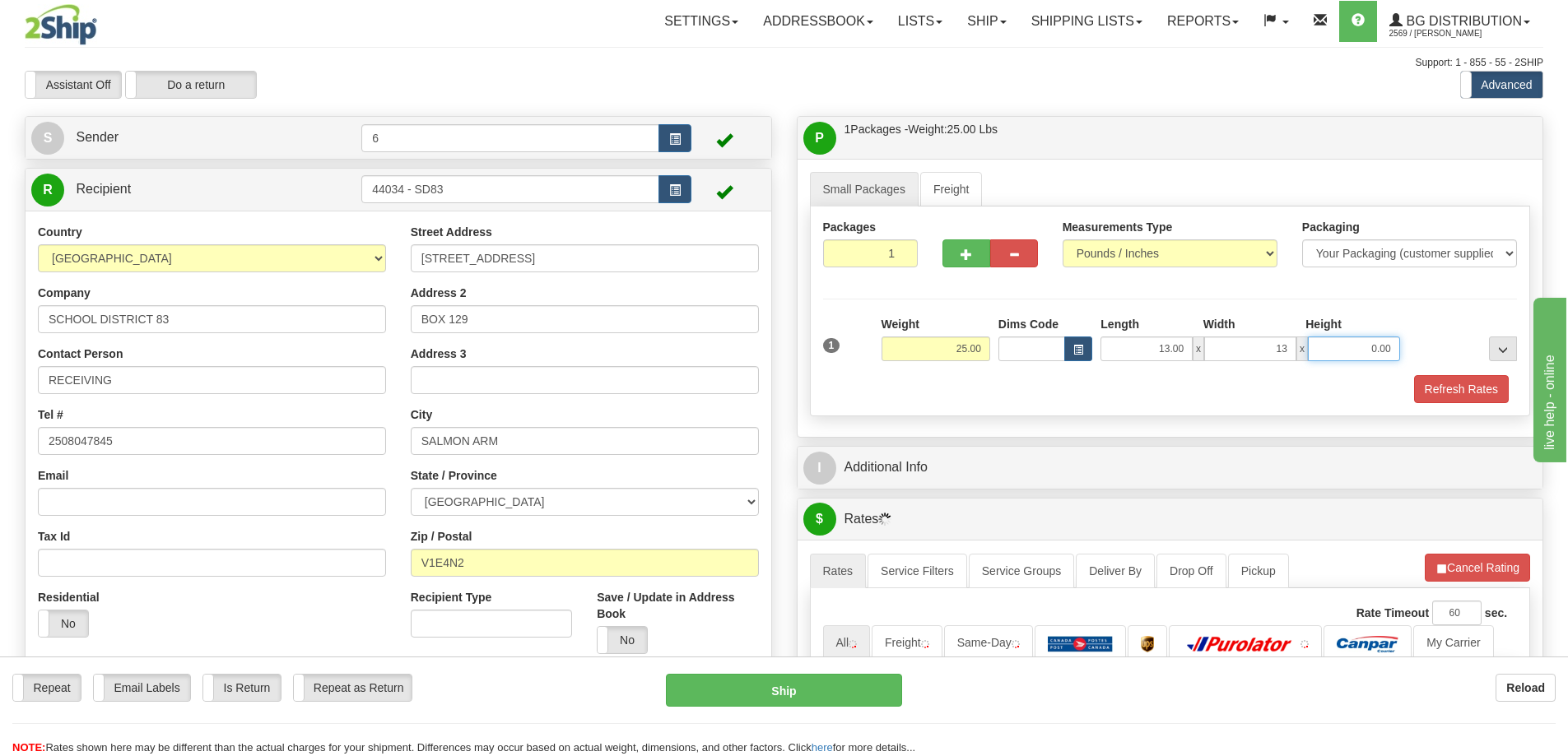
type input "13.00"
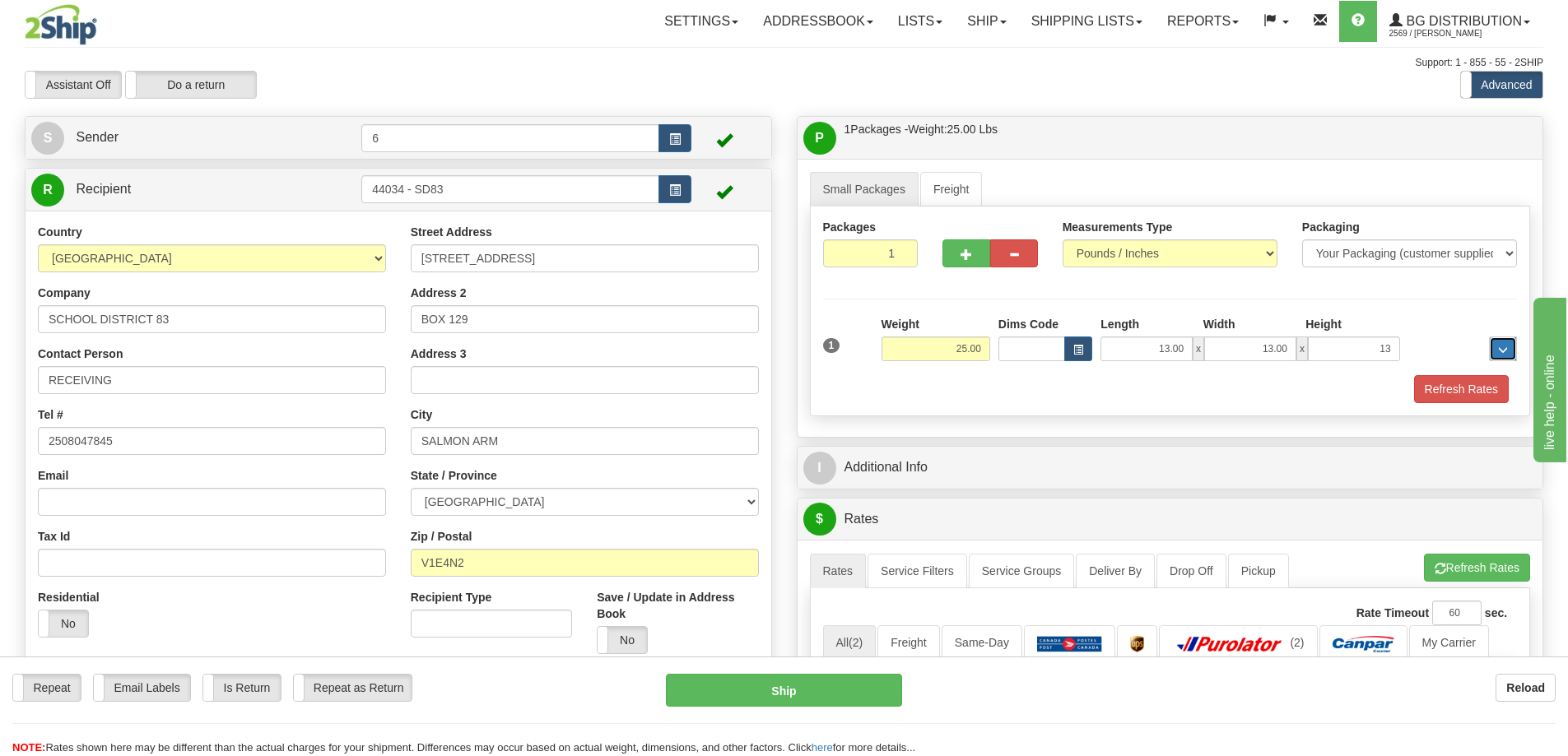
type input "13.00"
click at [967, 253] on span "button" at bounding box center [967, 254] width 12 height 11
radio input "true"
type input "2"
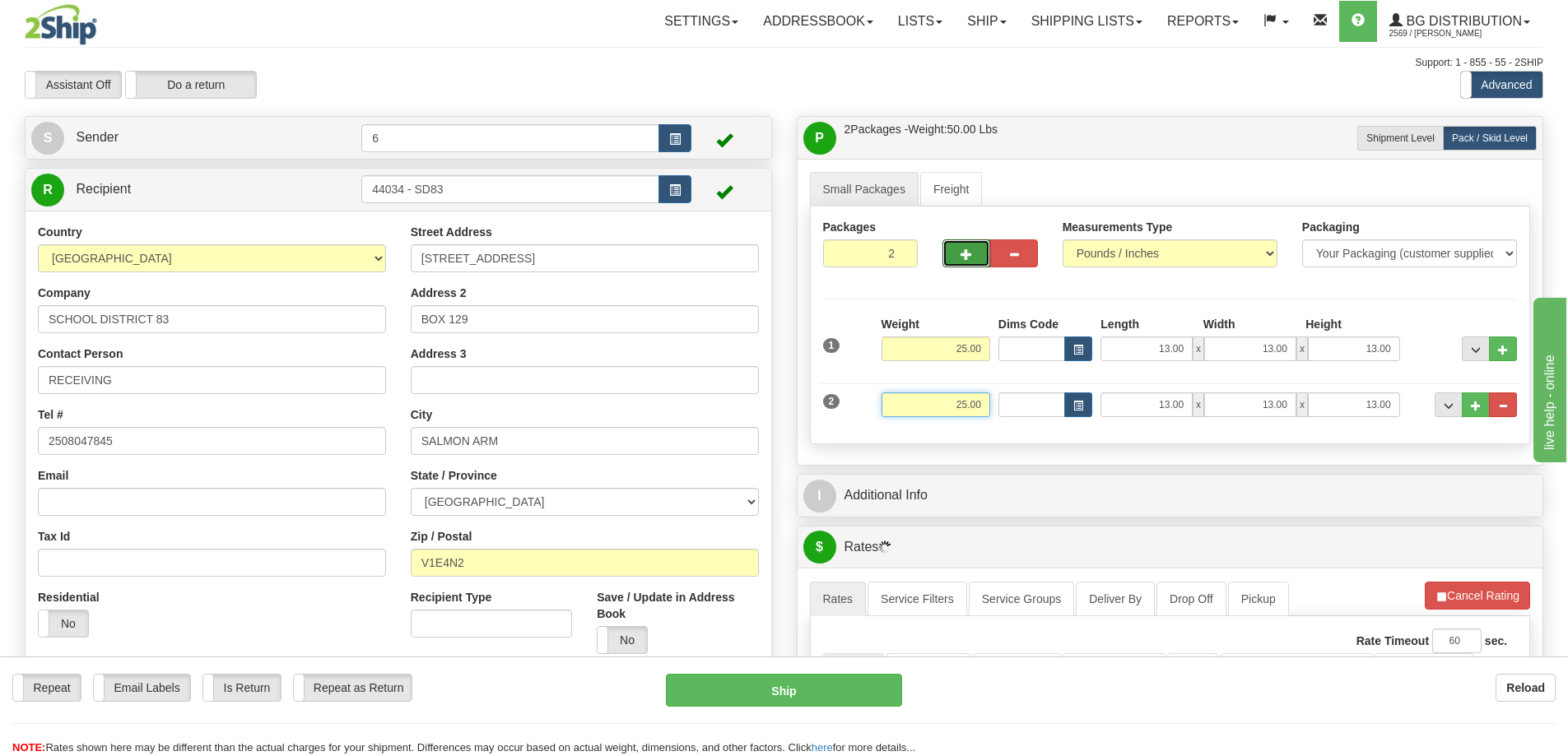
click at [961, 407] on input "25.00" at bounding box center [936, 404] width 109 height 24
type input "31.00"
type input "17.00"
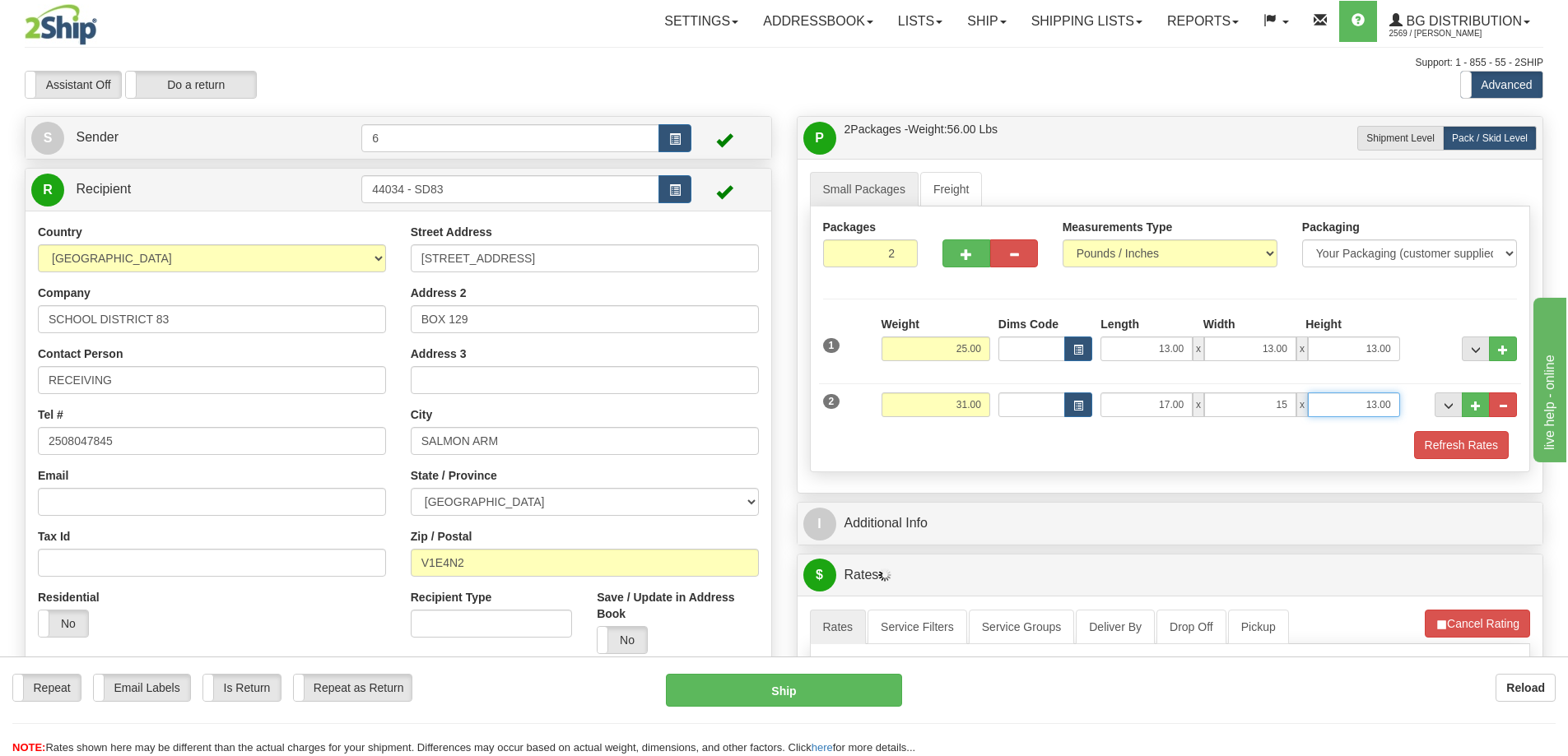
type input "15.00"
type input "11.00"
click at [963, 242] on button "button" at bounding box center [966, 253] width 48 height 28
type input "3"
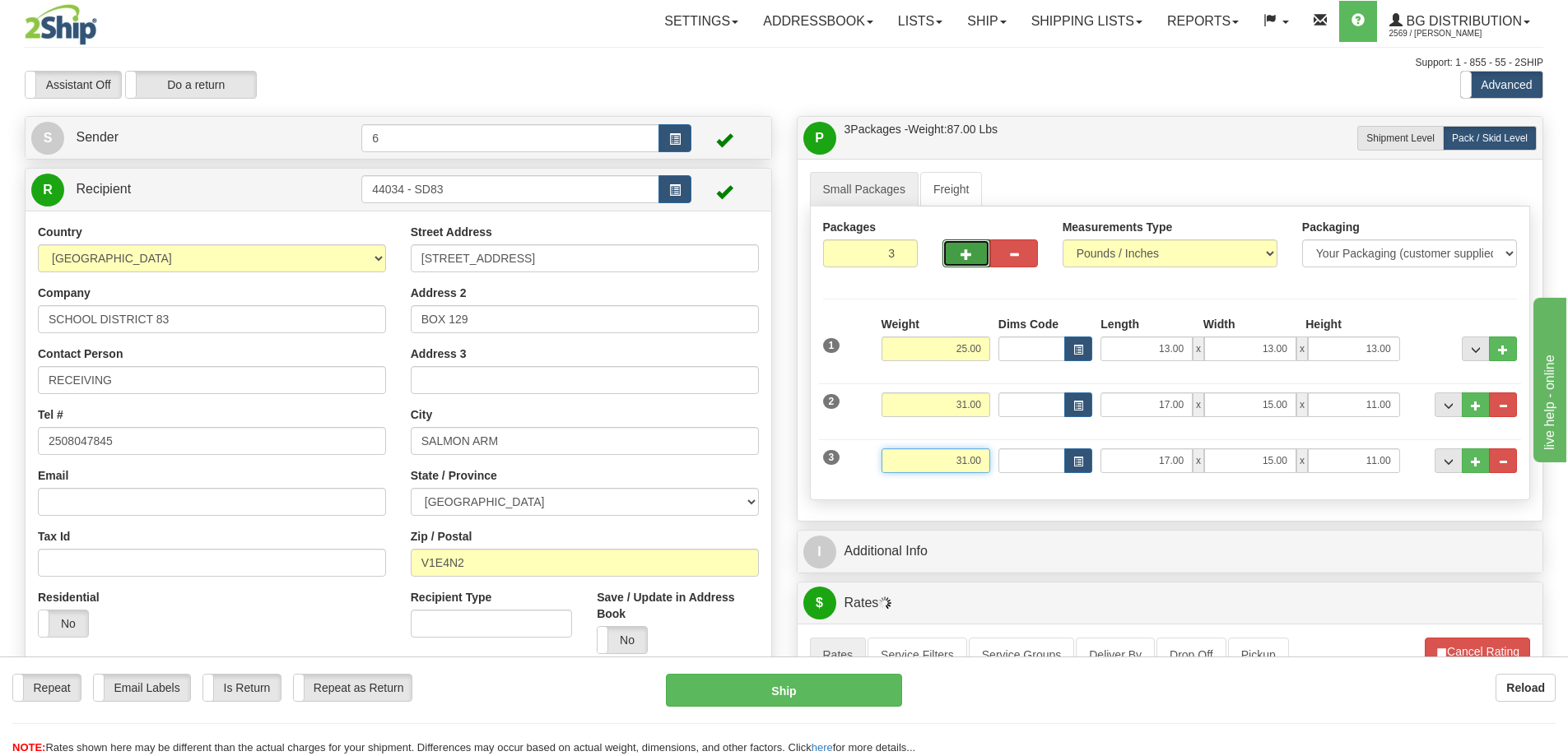
click at [961, 461] on input "31.00" at bounding box center [936, 460] width 109 height 24
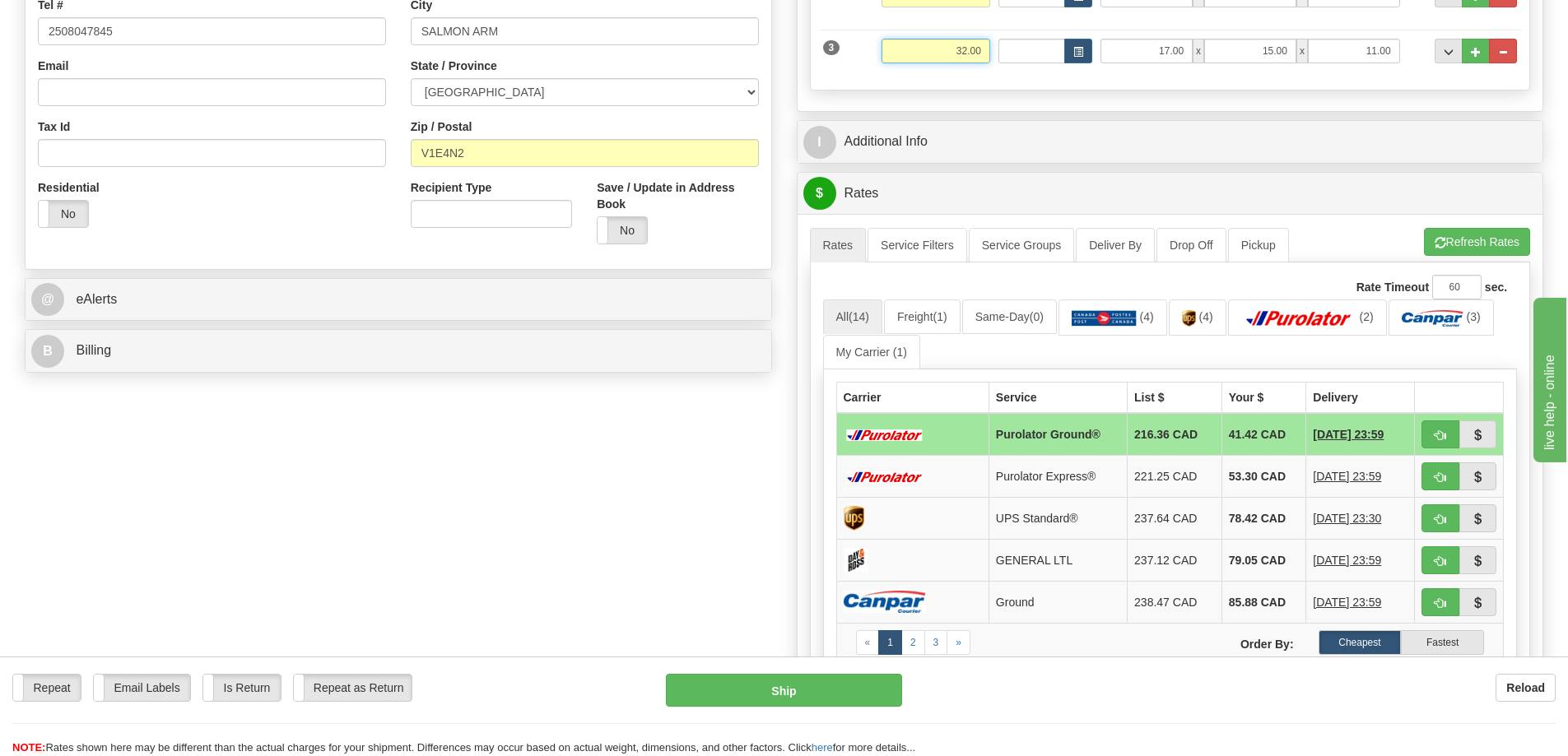
scroll to position [411, 0]
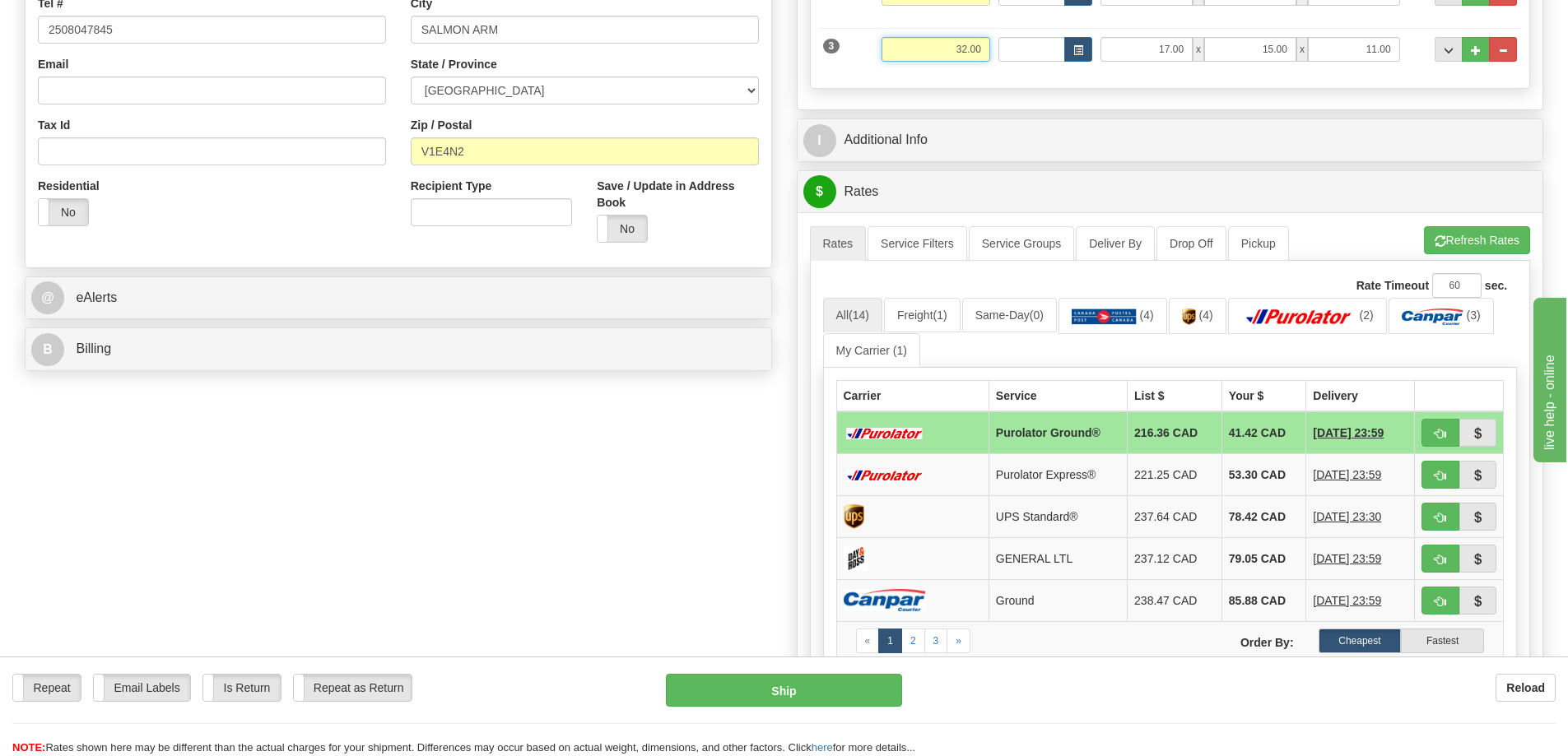
type input "32.00"
drag, startPoint x: 1438, startPoint y: 433, endPoint x: 1438, endPoint y: 443, distance: 10.0
click at [1438, 433] on span "button" at bounding box center [1440, 433] width 12 height 11
type input "260"
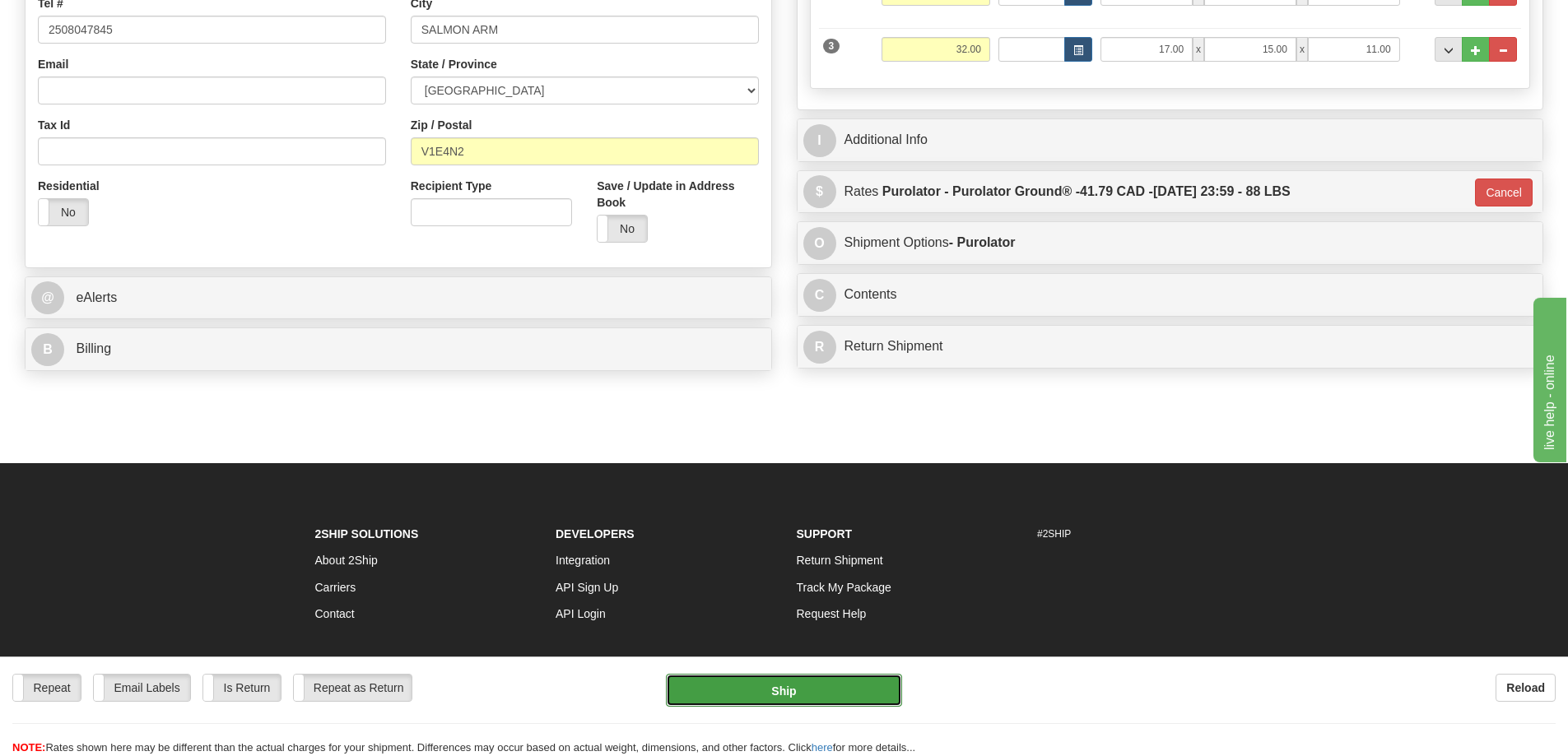
click at [781, 685] on button "Ship" at bounding box center [784, 690] width 237 height 33
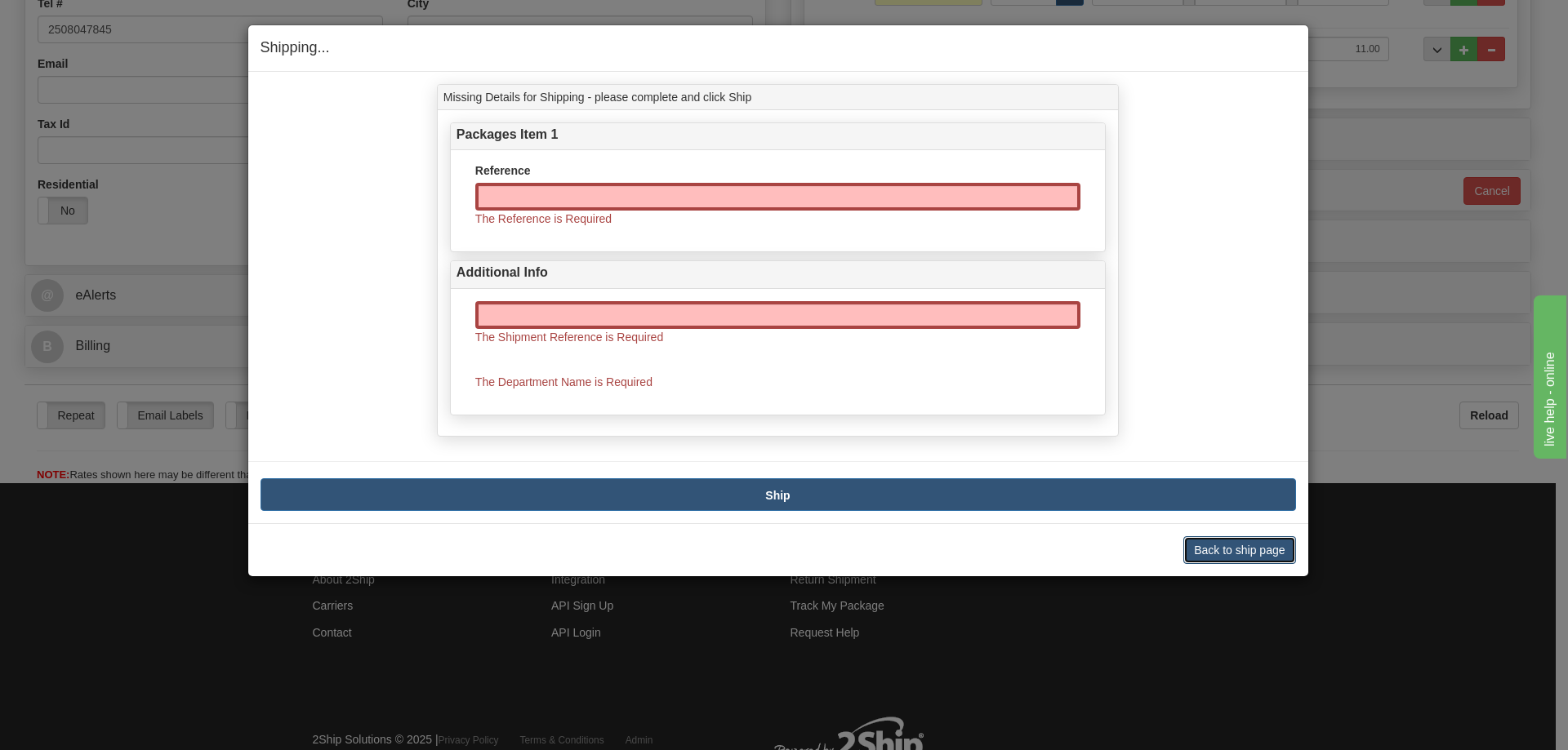
click at [1227, 550] on button "Back to ship page" at bounding box center [1239, 550] width 112 height 28
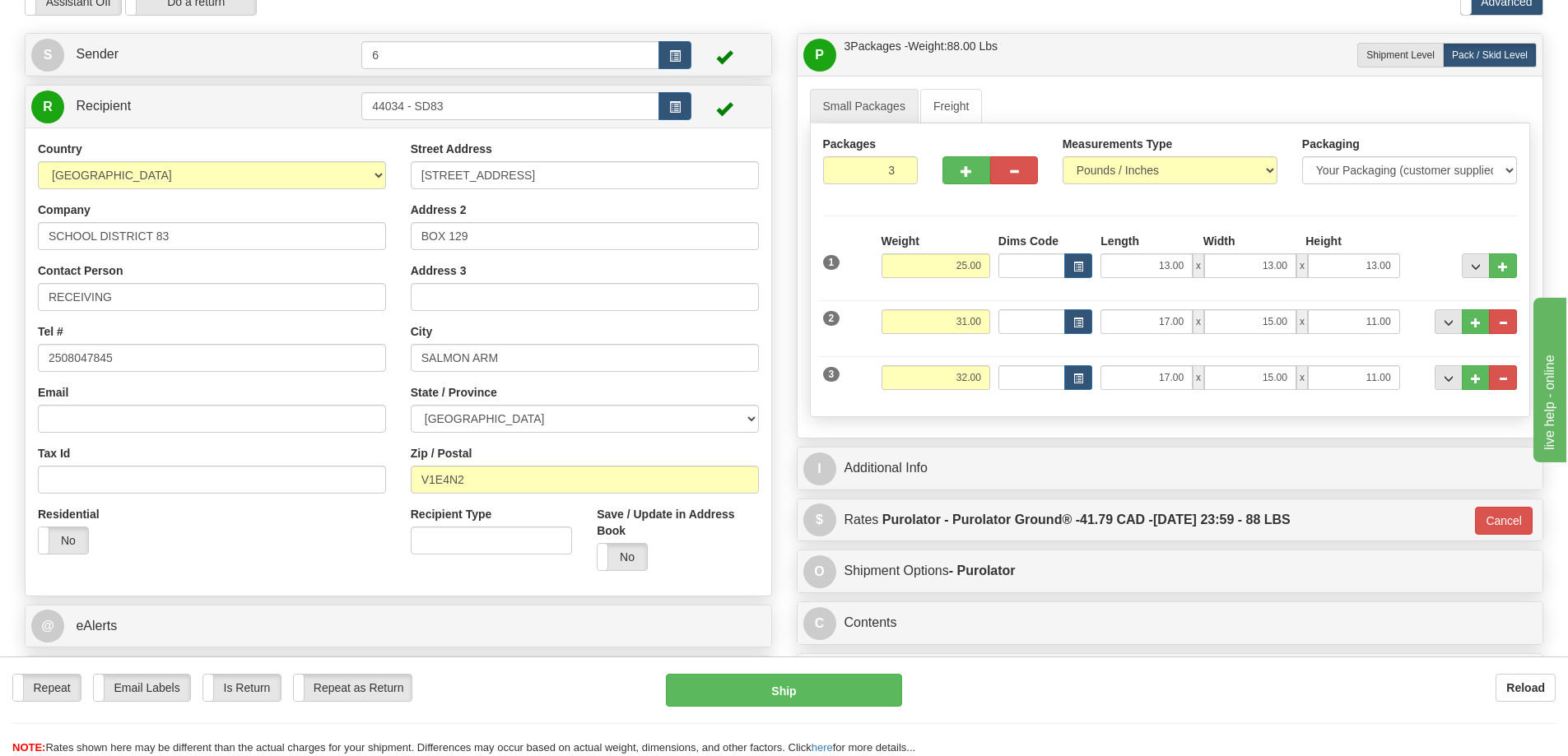
scroll to position [82, 0]
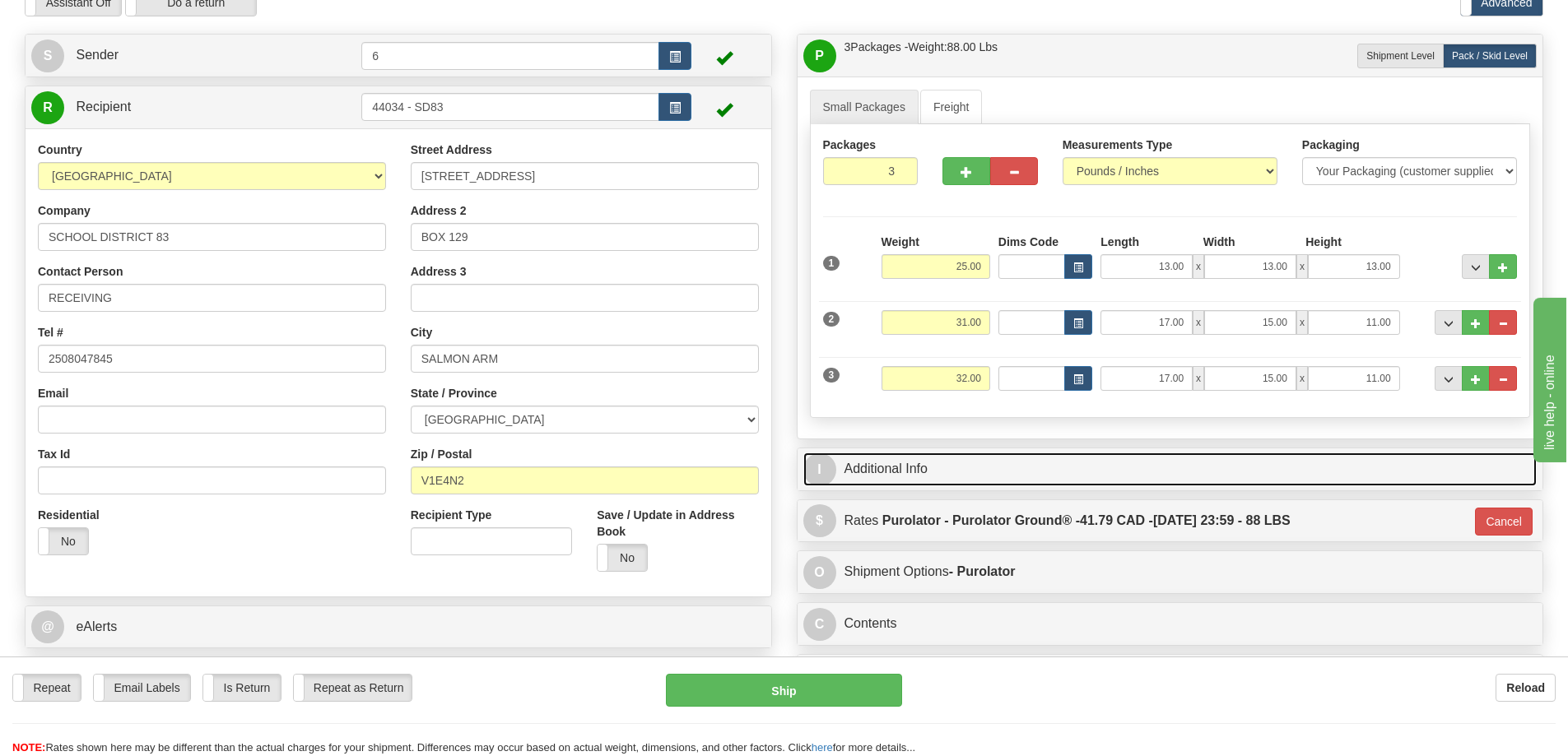
click at [972, 465] on link "I Additional Info" at bounding box center [1169, 469] width 734 height 34
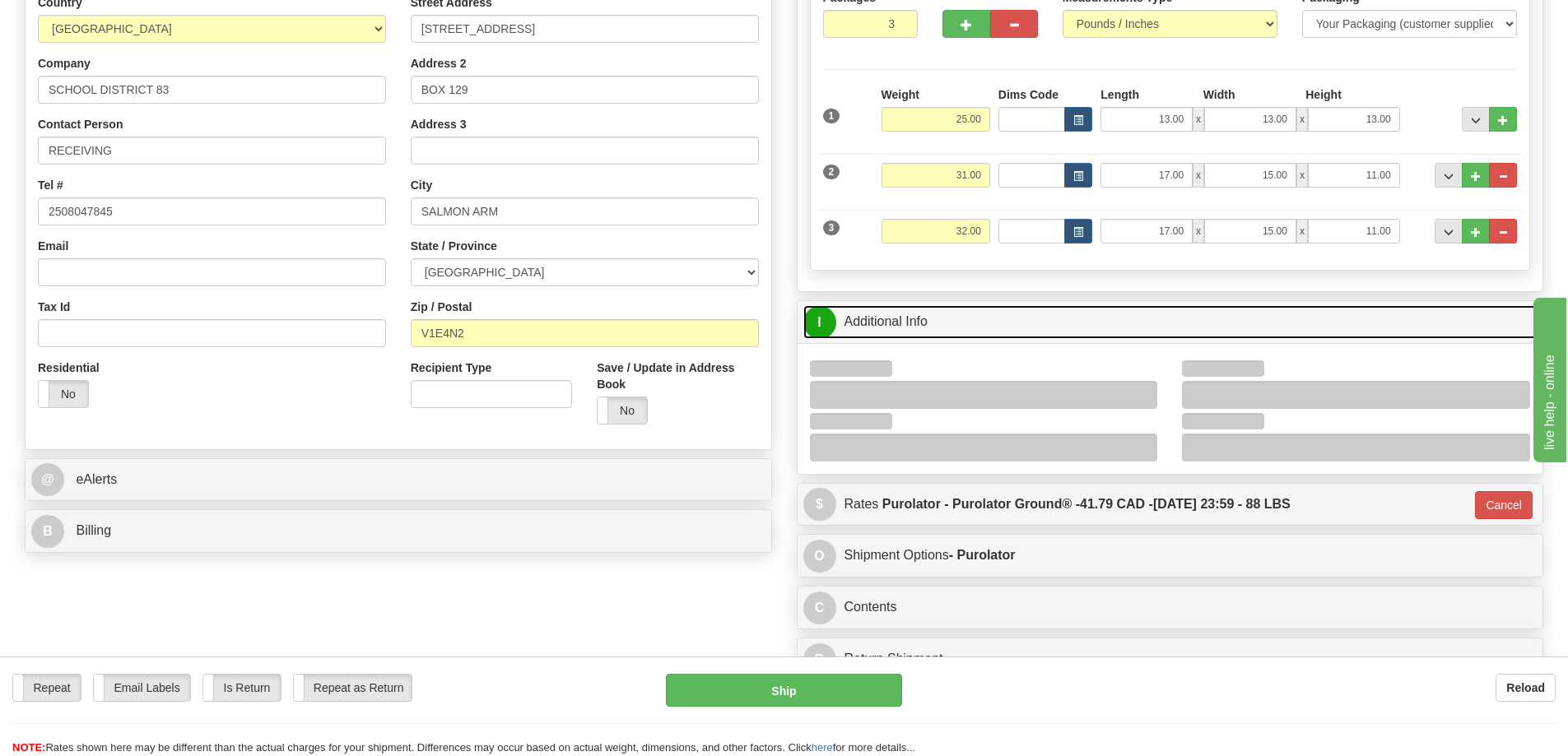
scroll to position [247, 0]
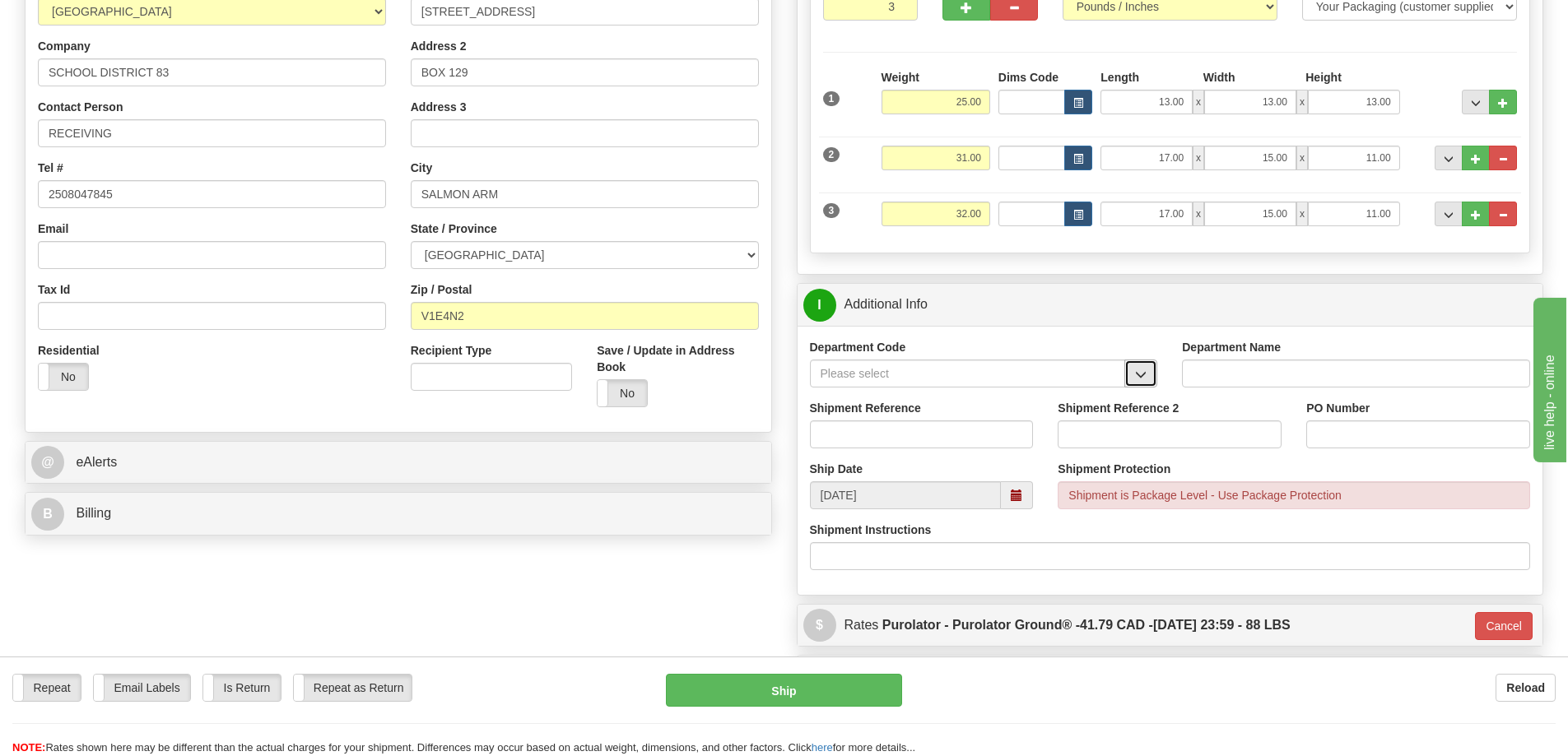
click at [1140, 380] on span "button" at bounding box center [1140, 374] width 12 height 11
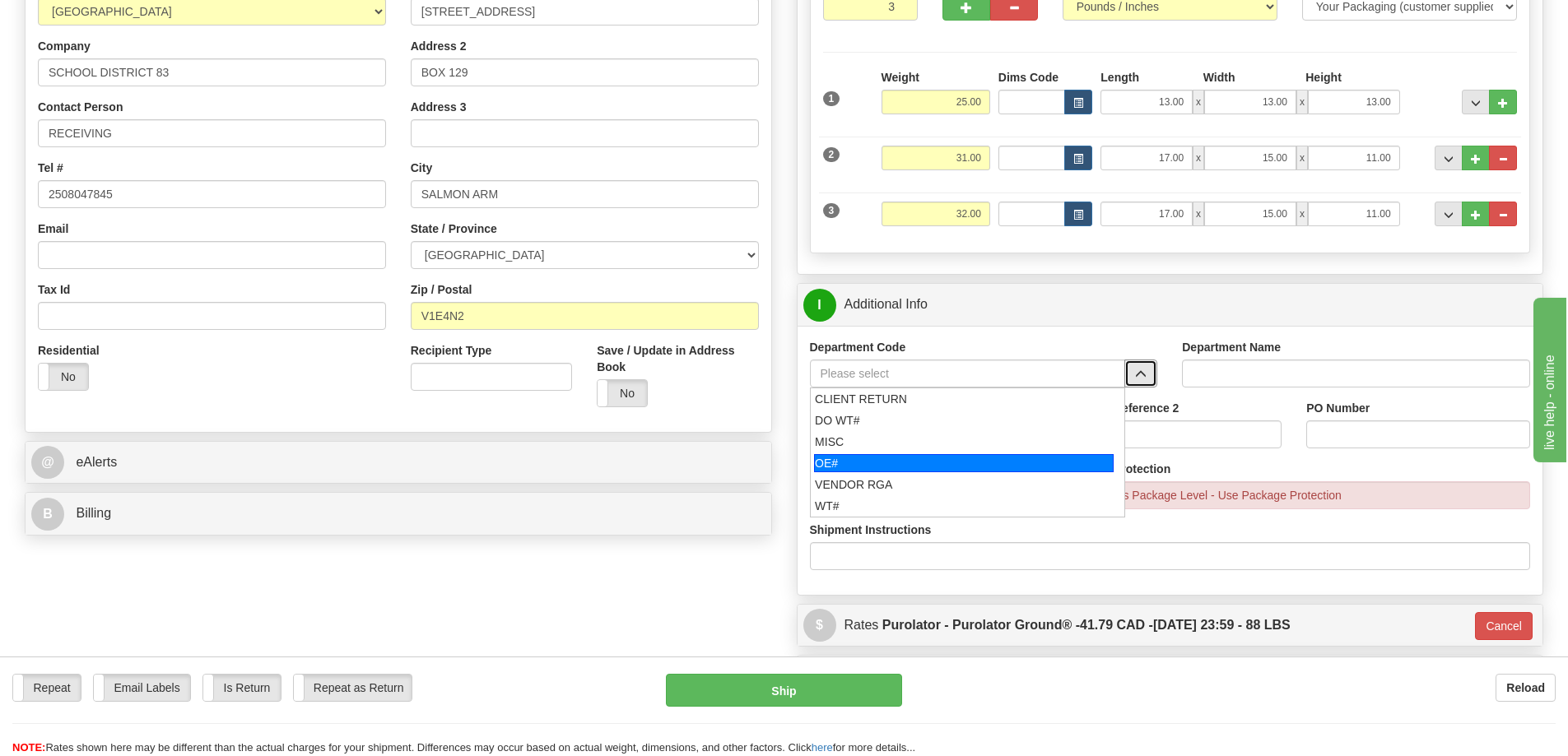
click at [931, 459] on div "OE#" at bounding box center [963, 463] width 300 height 18
type input "OE#"
type input "ORDERS"
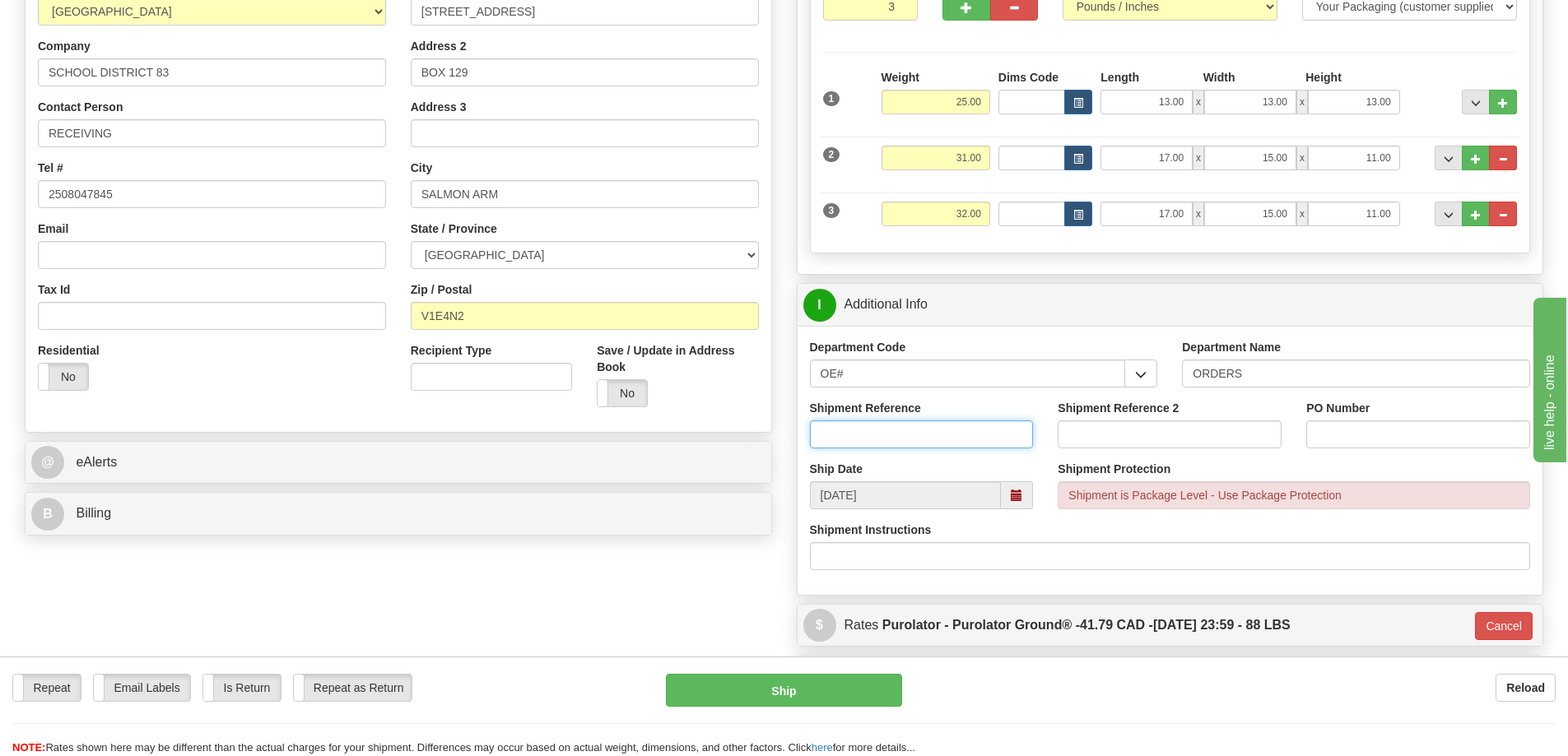
click at [988, 439] on input "Shipment Reference" at bounding box center [921, 434] width 224 height 28
type input "60031181-00"
click at [1218, 449] on input "Shipment Reference 2" at bounding box center [1169, 434] width 224 height 28
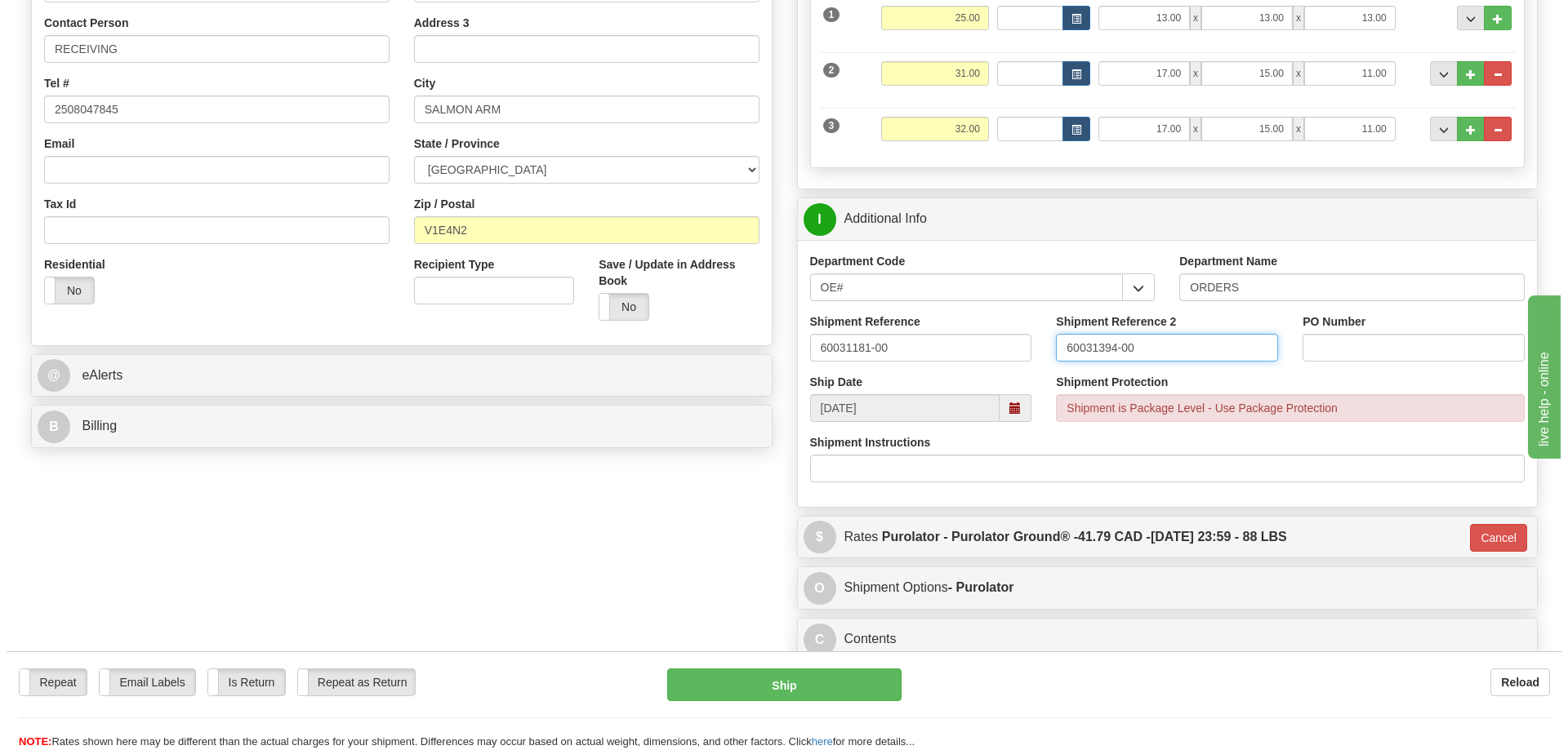
scroll to position [735, 0]
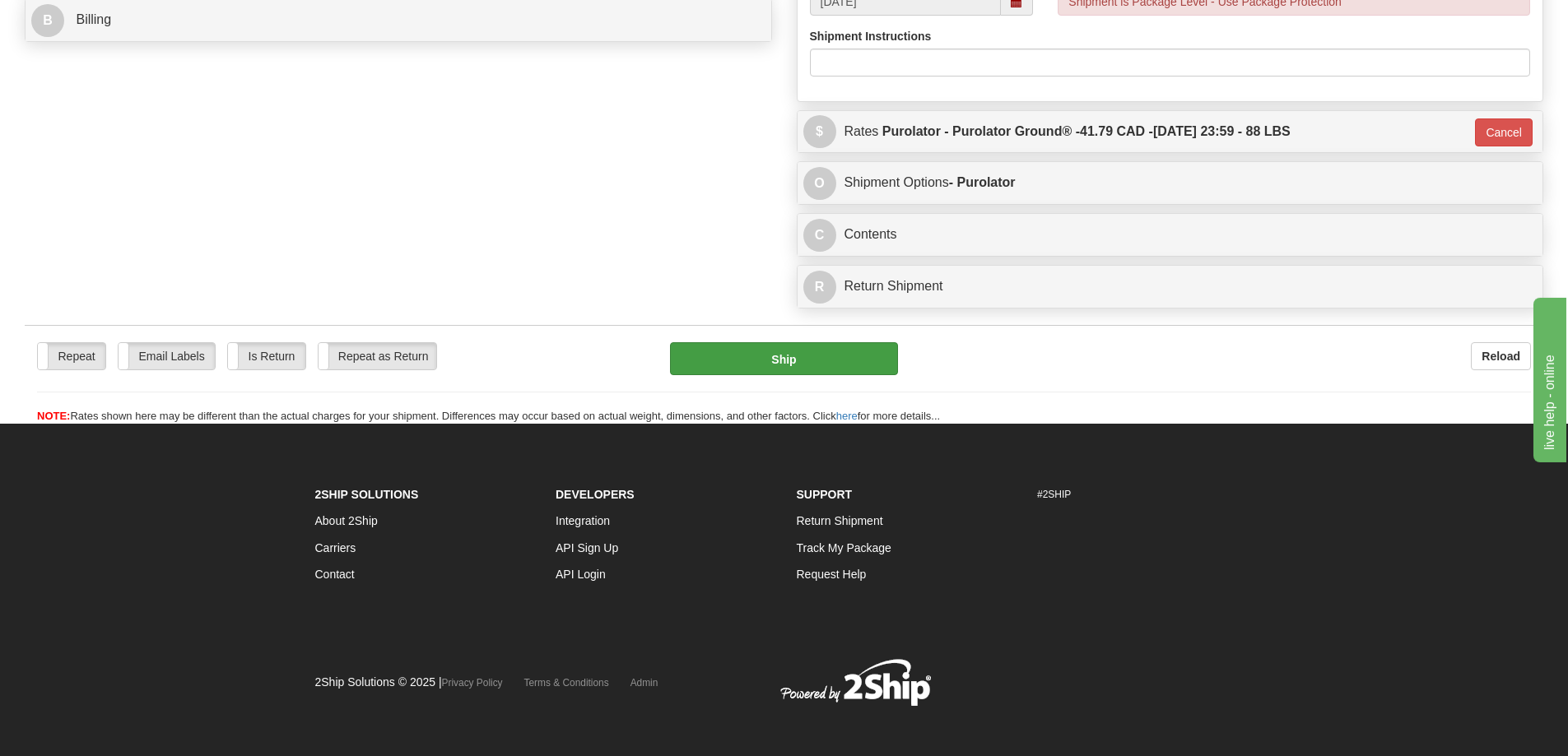
type input "60031394-00"
click at [830, 352] on button "Ship" at bounding box center [784, 359] width 228 height 33
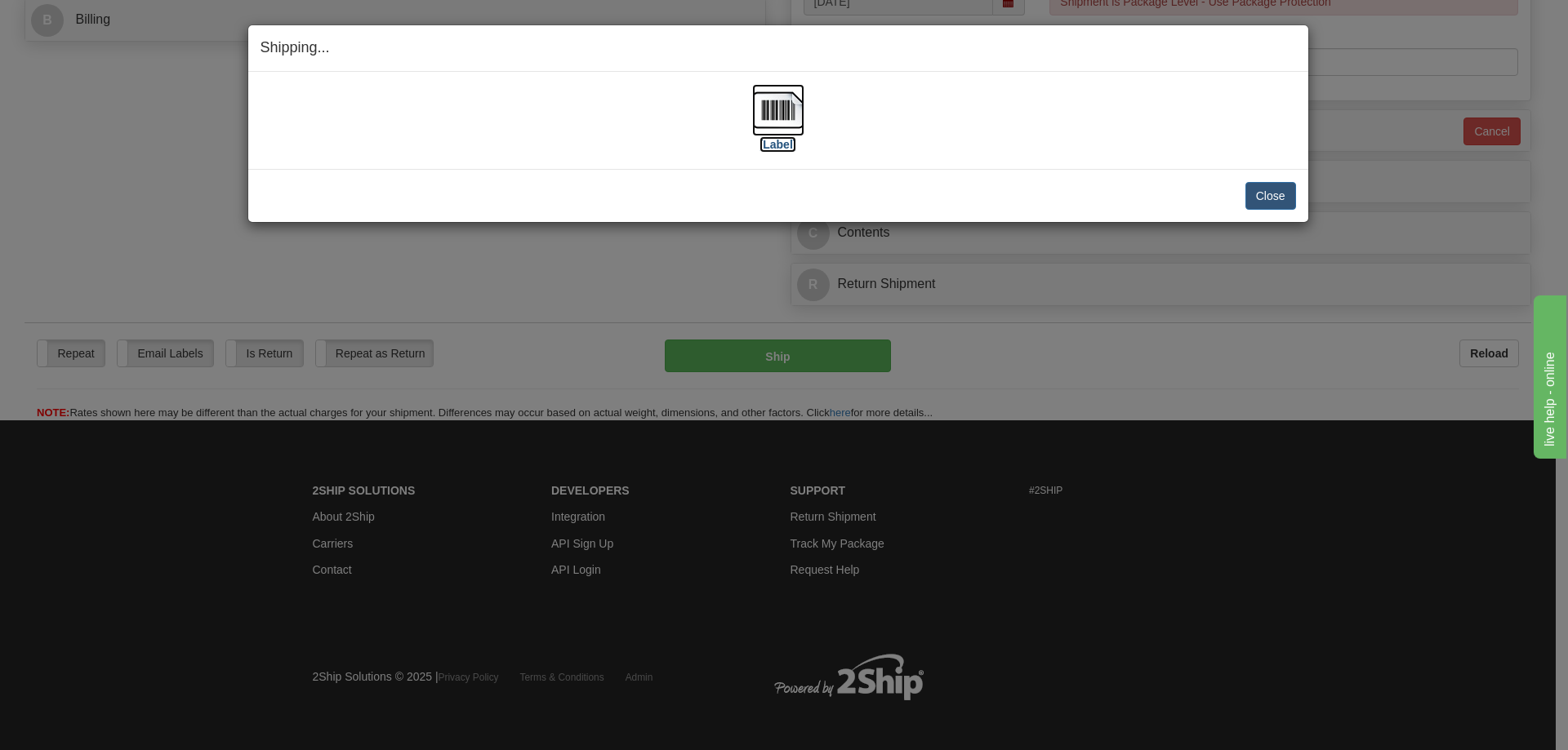
click at [781, 117] on img at bounding box center [778, 110] width 52 height 52
